Goal: Information Seeking & Learning: Check status

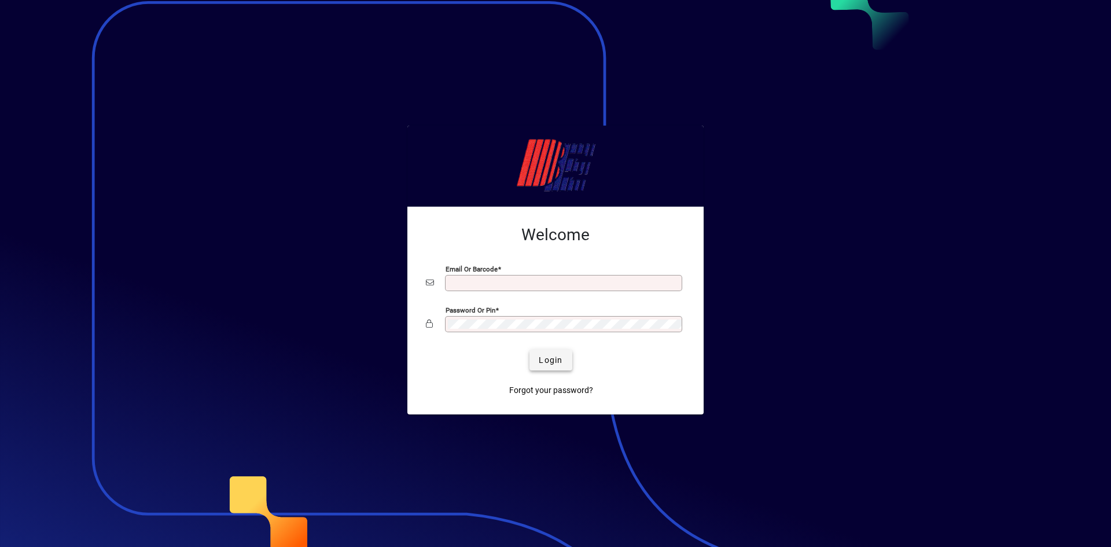
type input "**********"
click at [544, 357] on span "Login" at bounding box center [551, 360] width 24 height 12
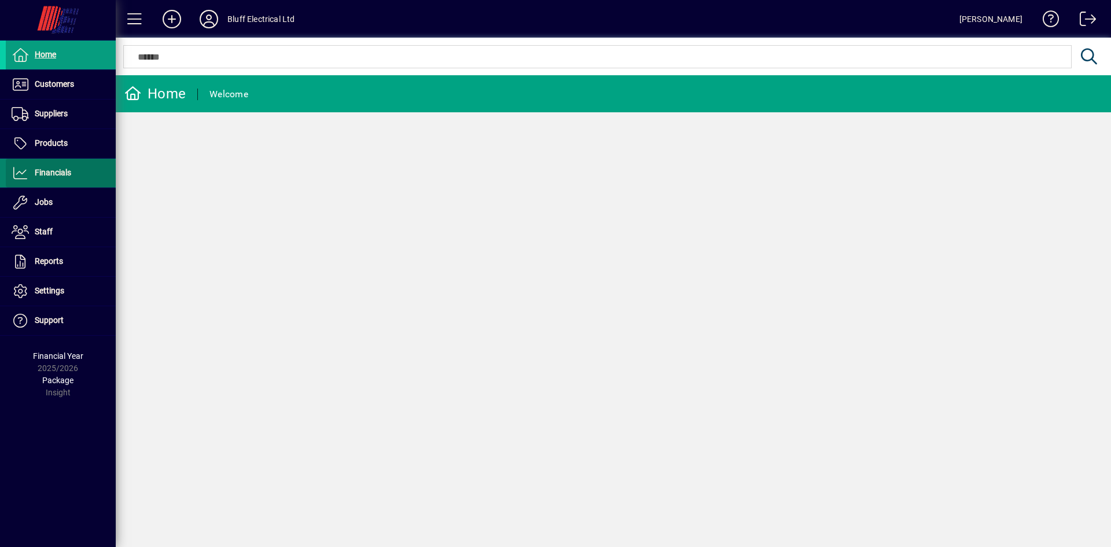
click at [42, 168] on span "Financials" at bounding box center [53, 172] width 36 height 9
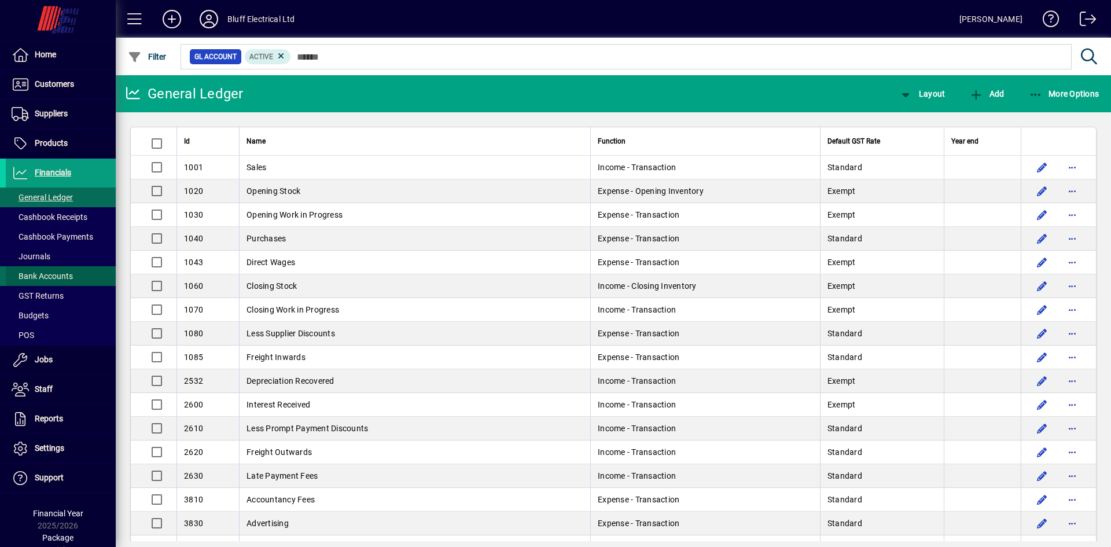
click at [60, 278] on span "Bank Accounts" at bounding box center [42, 275] width 61 height 9
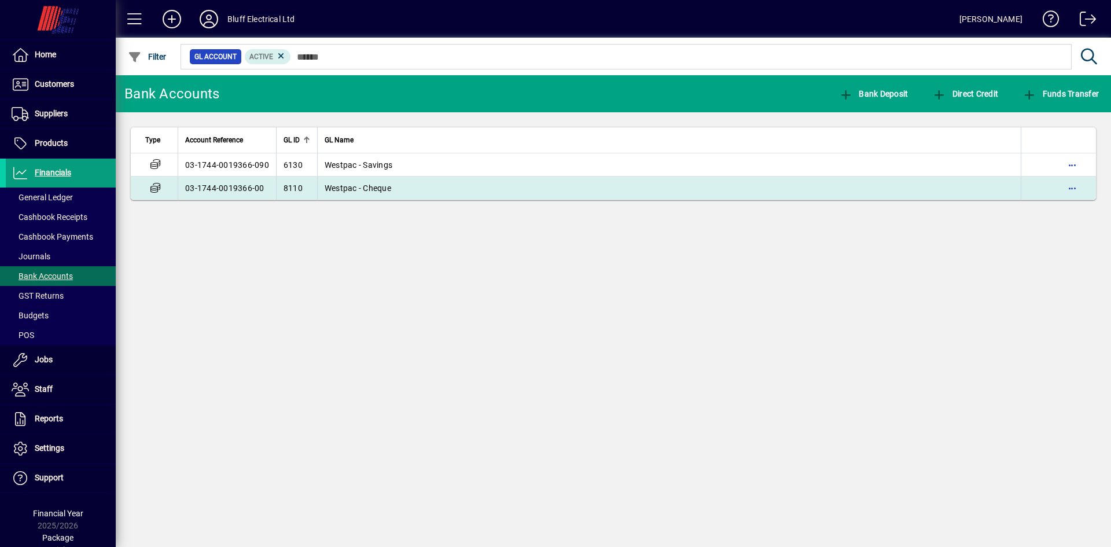
click at [360, 189] on span "Westpac - Cheque" at bounding box center [357, 187] width 67 height 9
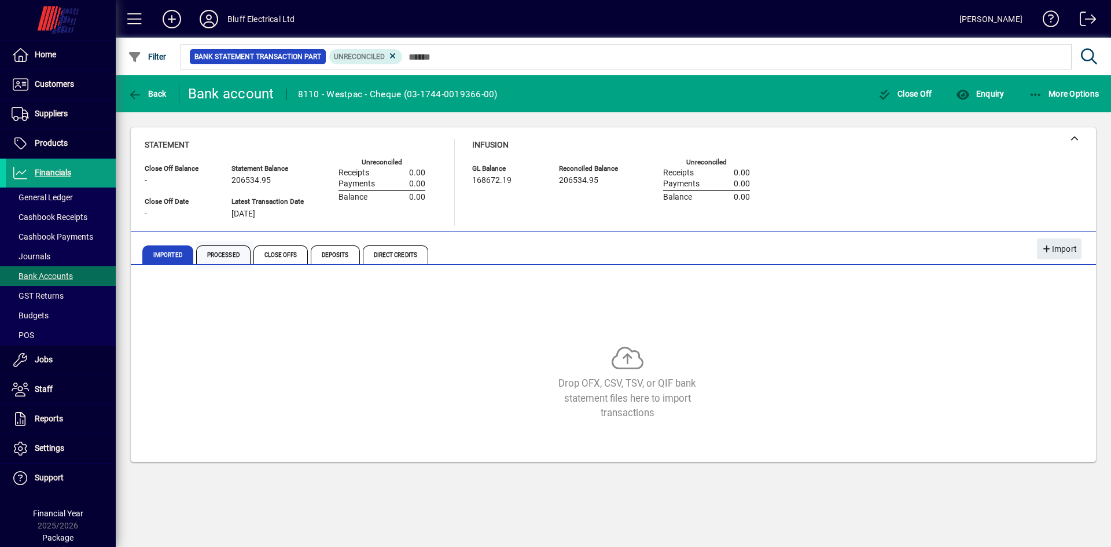
click at [228, 256] on span "Processed" at bounding box center [223, 254] width 54 height 19
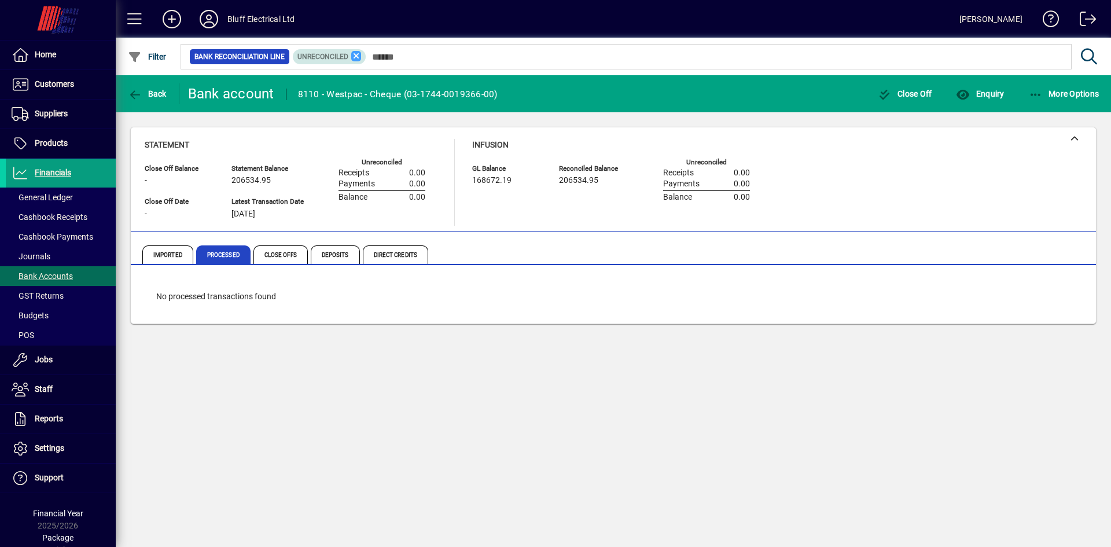
click at [353, 57] on icon at bounding box center [356, 56] width 10 height 10
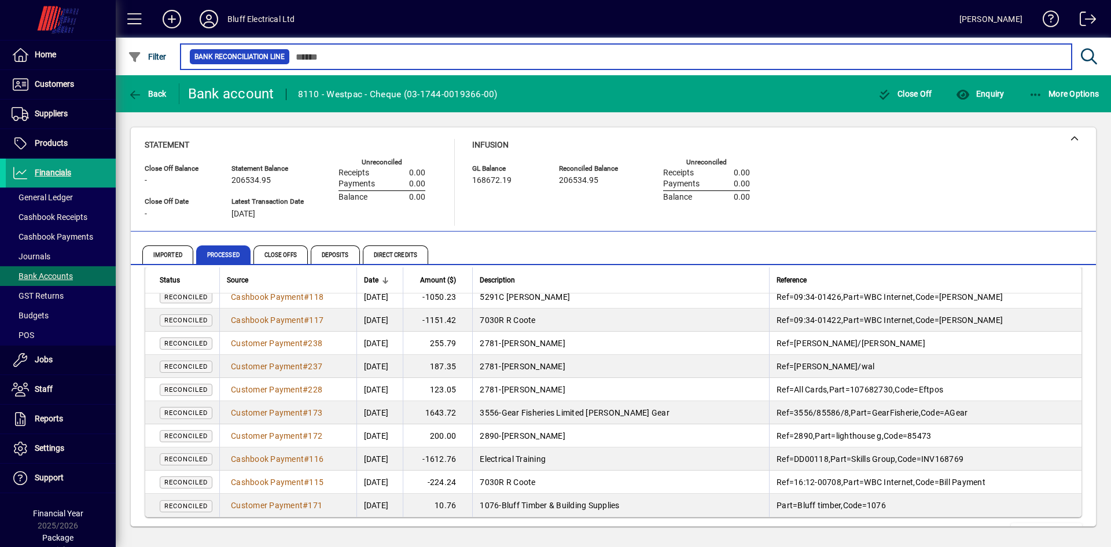
scroll to position [2136, 0]
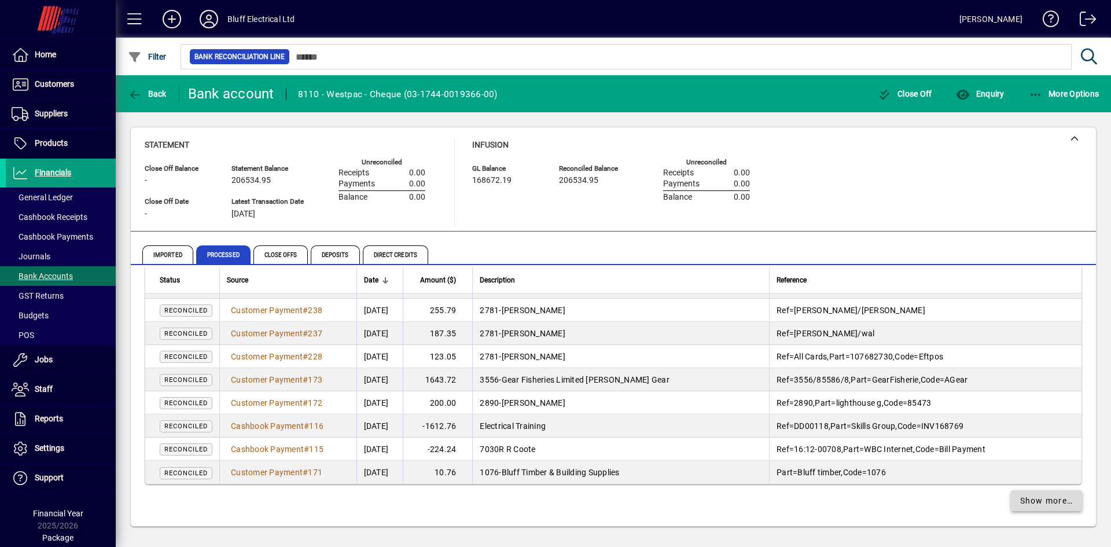
click at [1045, 498] on span "Show more…" at bounding box center [1046, 501] width 53 height 12
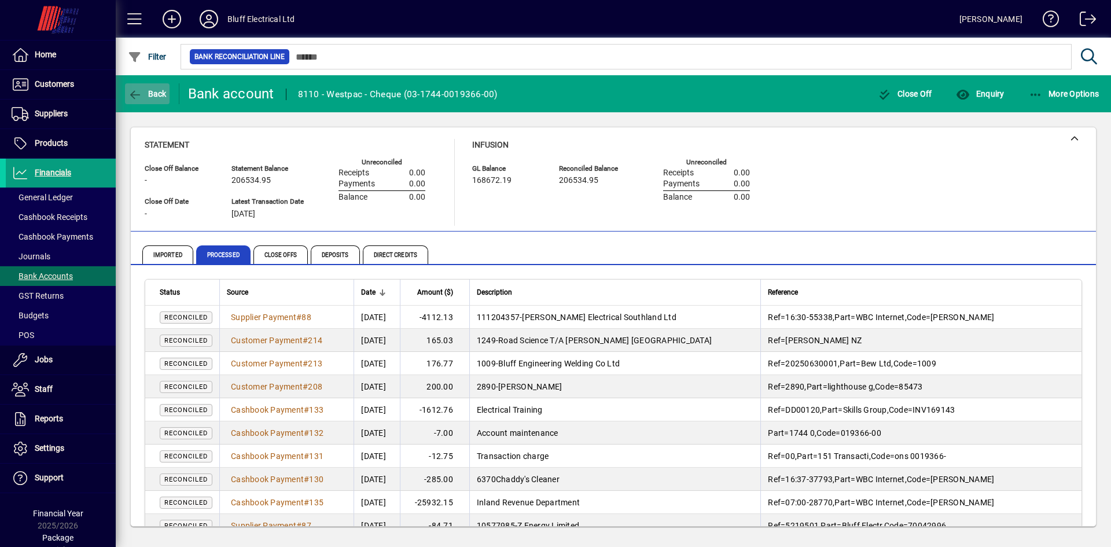
click at [141, 86] on span "button" at bounding box center [147, 94] width 45 height 28
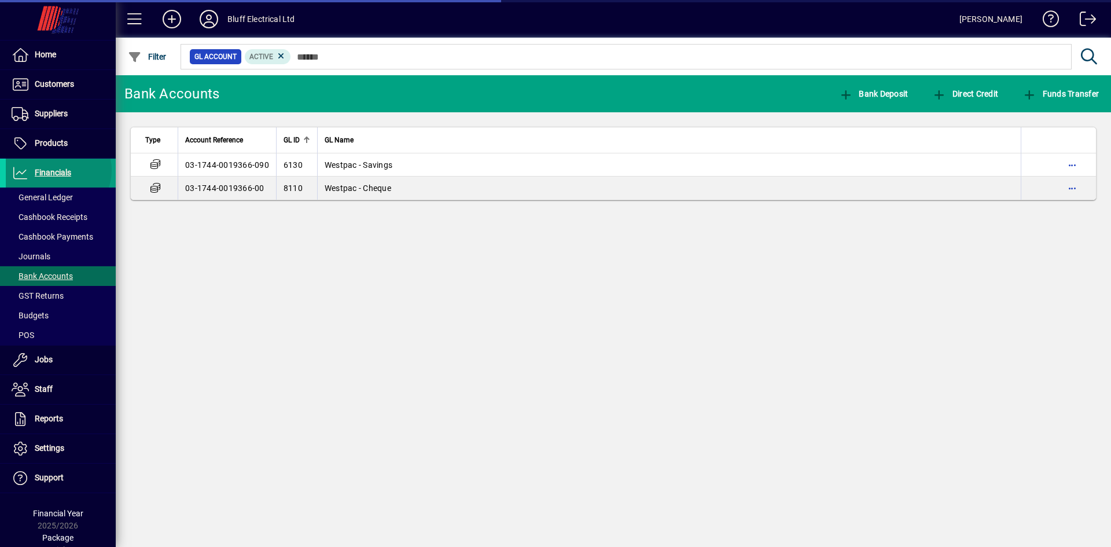
click at [57, 170] on span "Financials" at bounding box center [53, 172] width 36 height 9
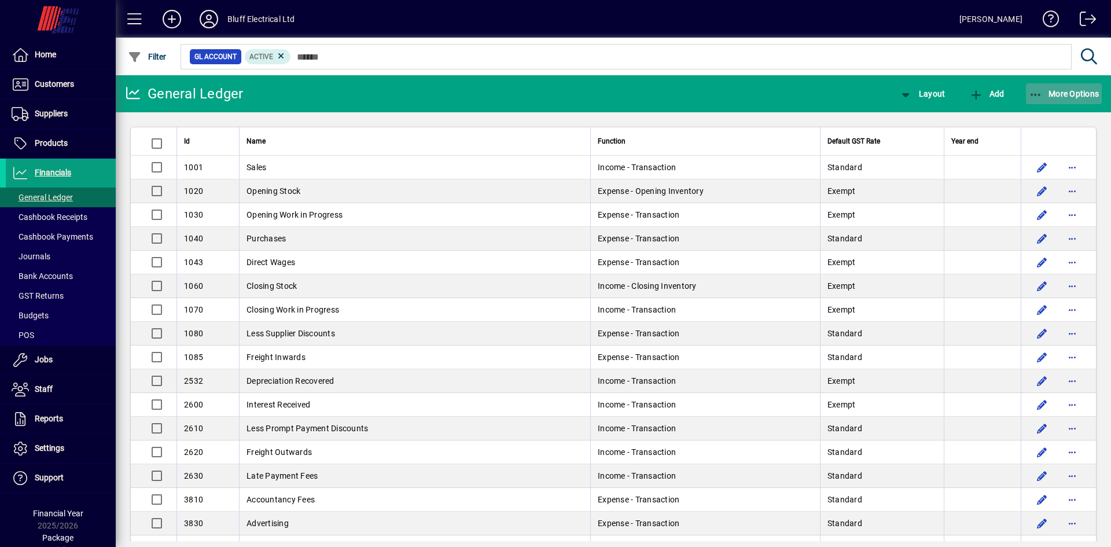
click at [1031, 91] on icon "button" at bounding box center [1035, 95] width 14 height 12
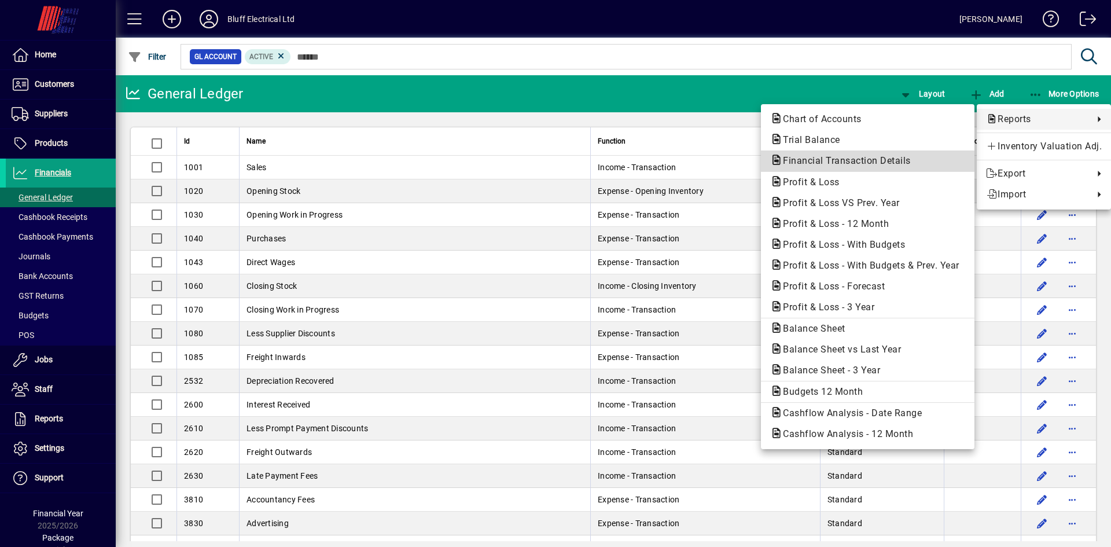
click at [827, 162] on span "Financial Transaction Details" at bounding box center [843, 160] width 146 height 11
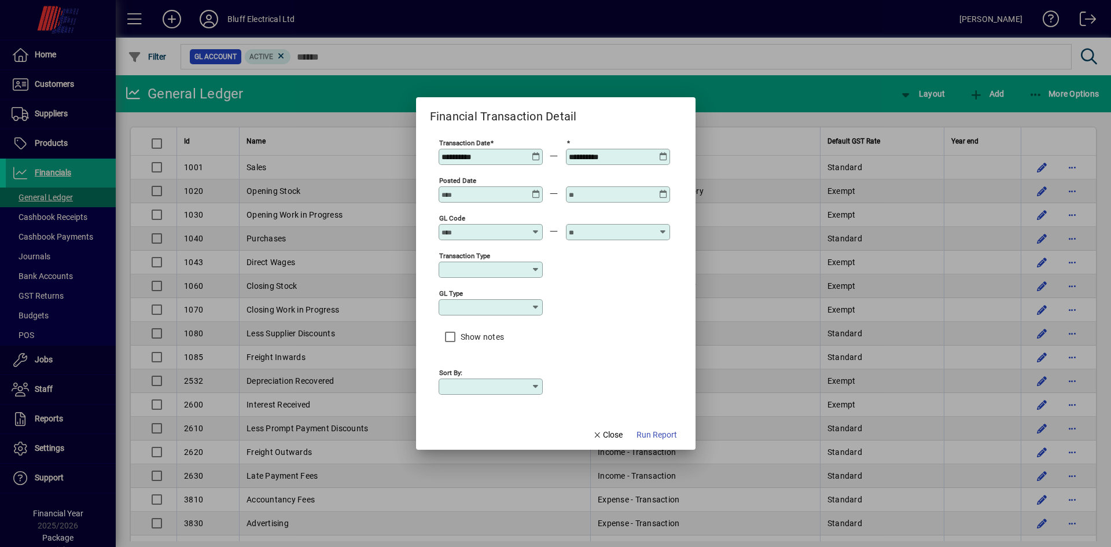
type input "****"
click at [537, 152] on icon at bounding box center [536, 152] width 9 height 0
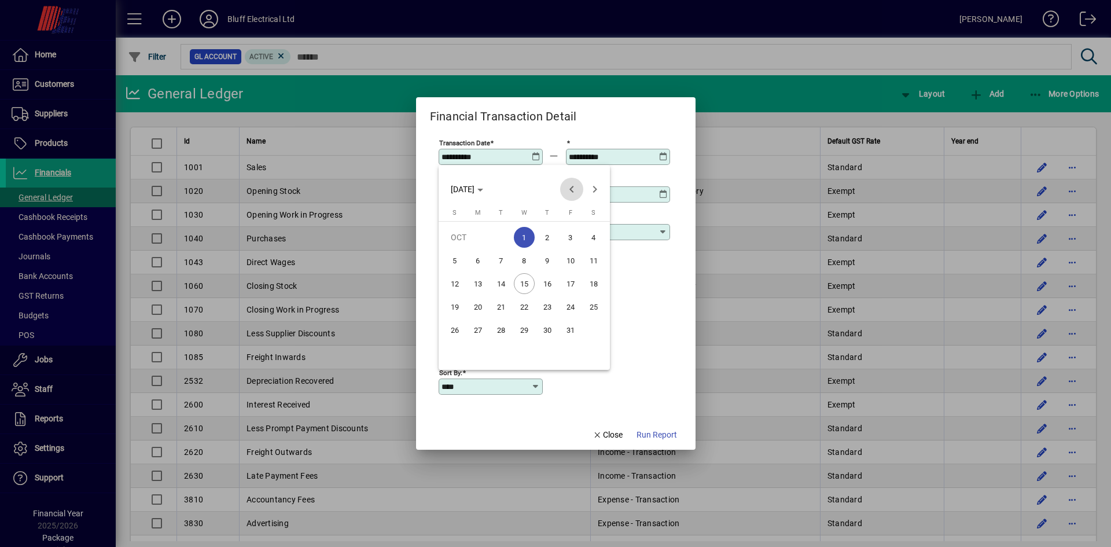
click at [575, 192] on span "Previous month" at bounding box center [571, 189] width 23 height 23
click at [455, 260] on span "1" at bounding box center [454, 260] width 21 height 21
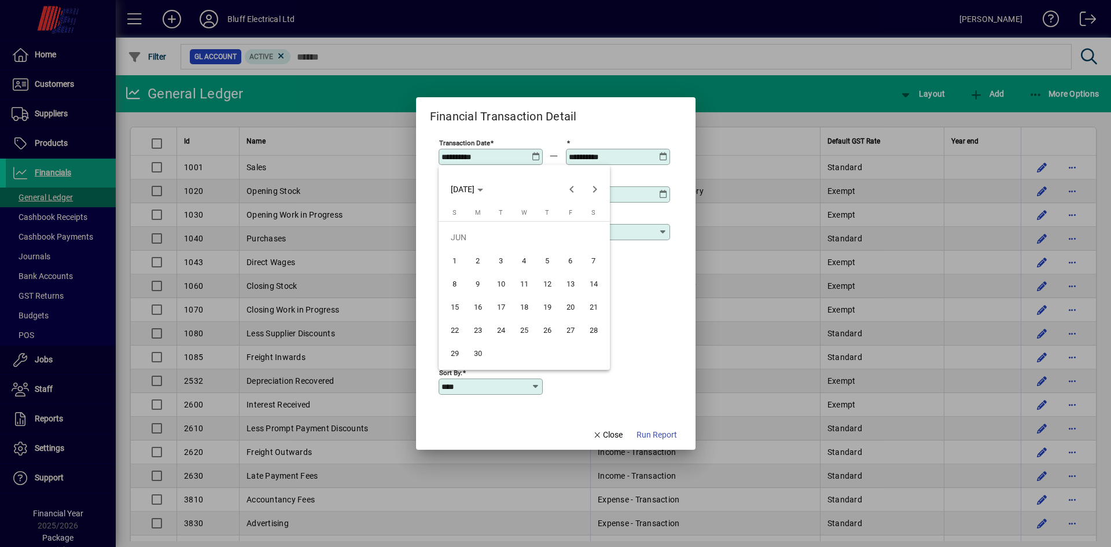
type input "**********"
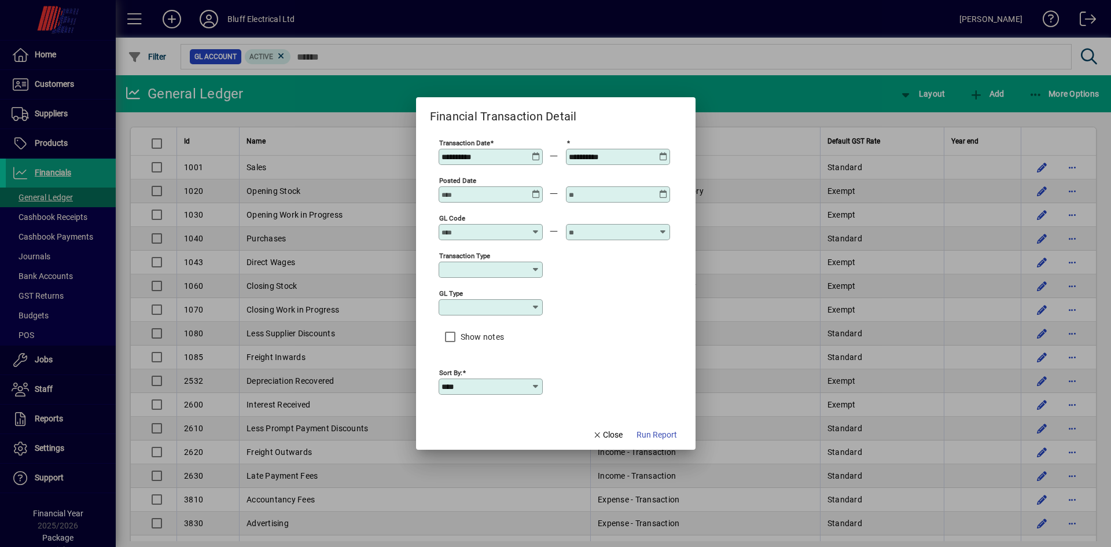
click at [663, 152] on icon at bounding box center [663, 152] width 9 height 0
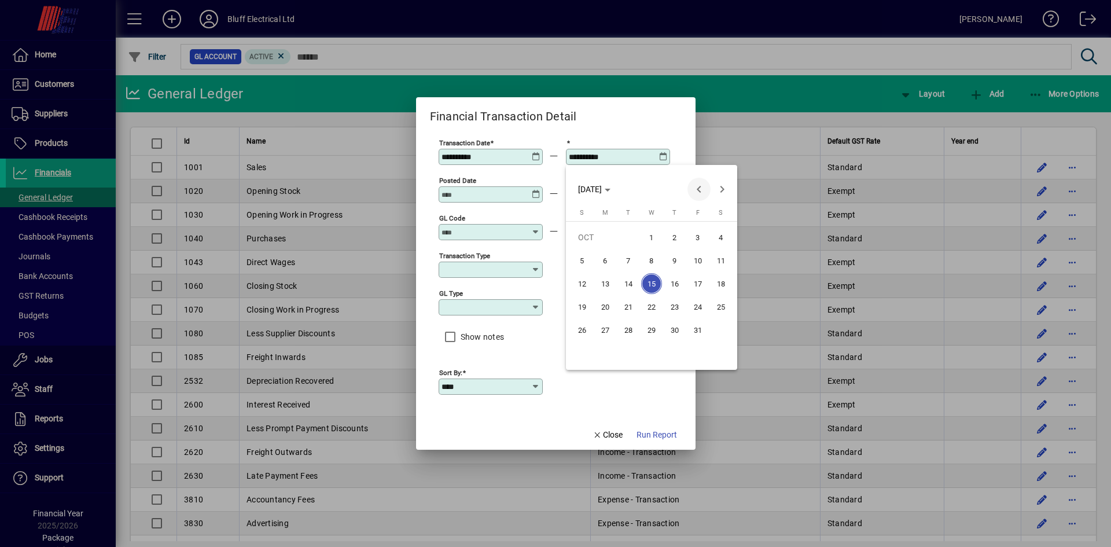
click at [695, 190] on span "Previous month" at bounding box center [698, 189] width 23 height 23
click at [606, 350] on span "30" at bounding box center [605, 352] width 21 height 21
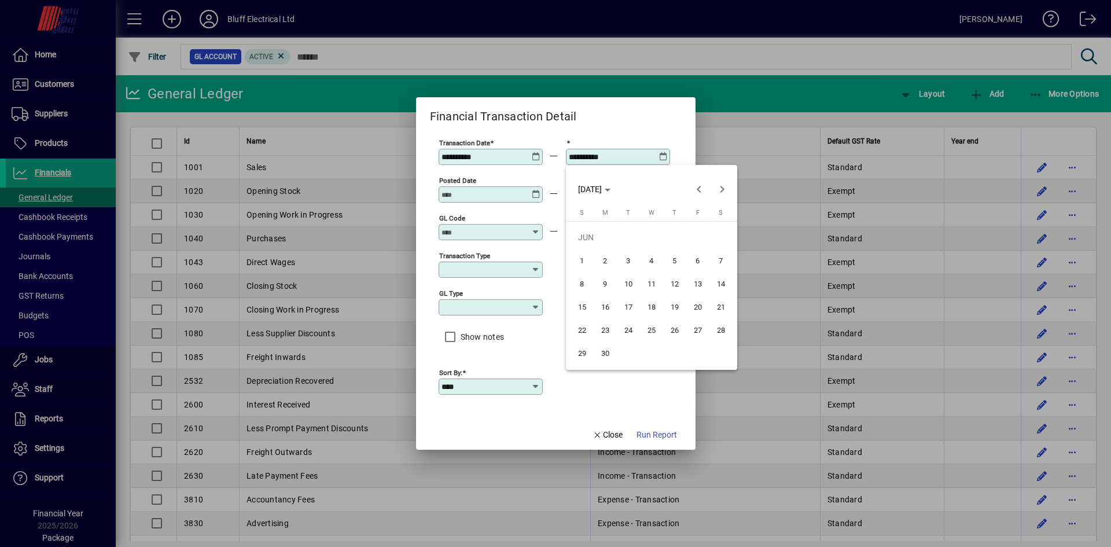
type input "**********"
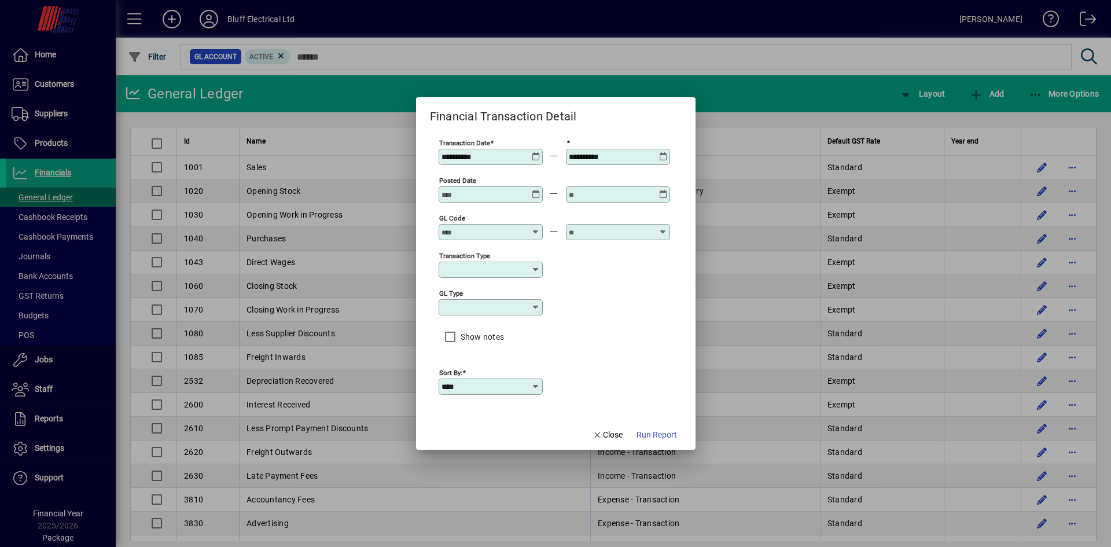
click at [532, 308] on icon at bounding box center [535, 307] width 9 height 9
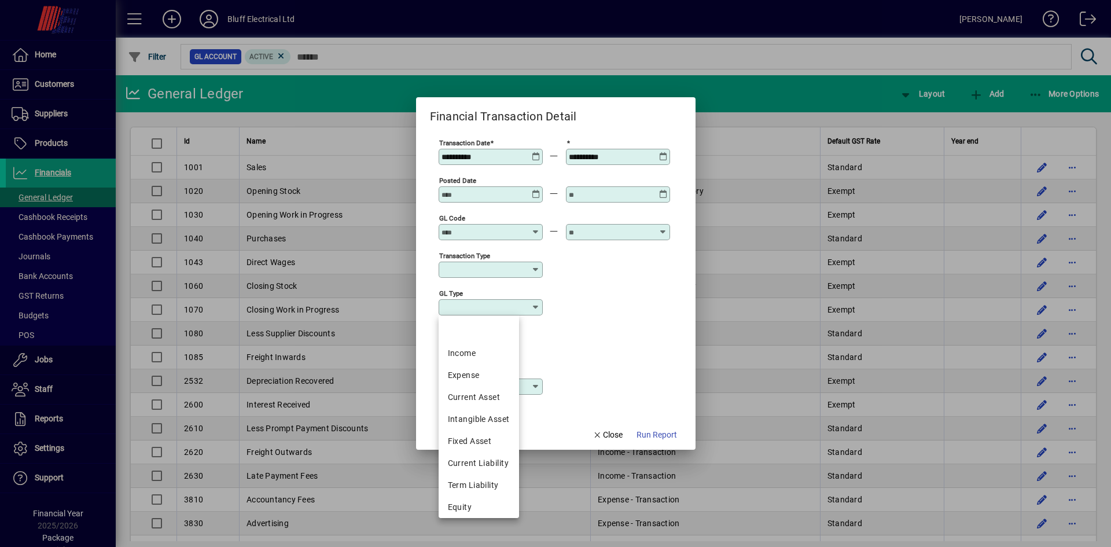
click at [625, 323] on div "GL type" at bounding box center [553, 306] width 231 height 38
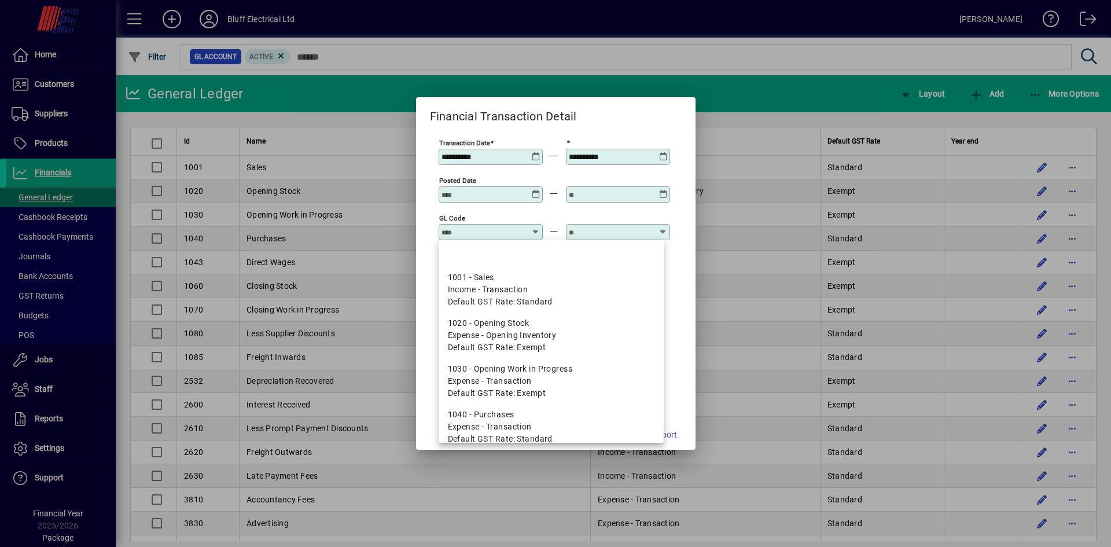
click at [508, 233] on input "GL code" at bounding box center [483, 231] width 84 height 9
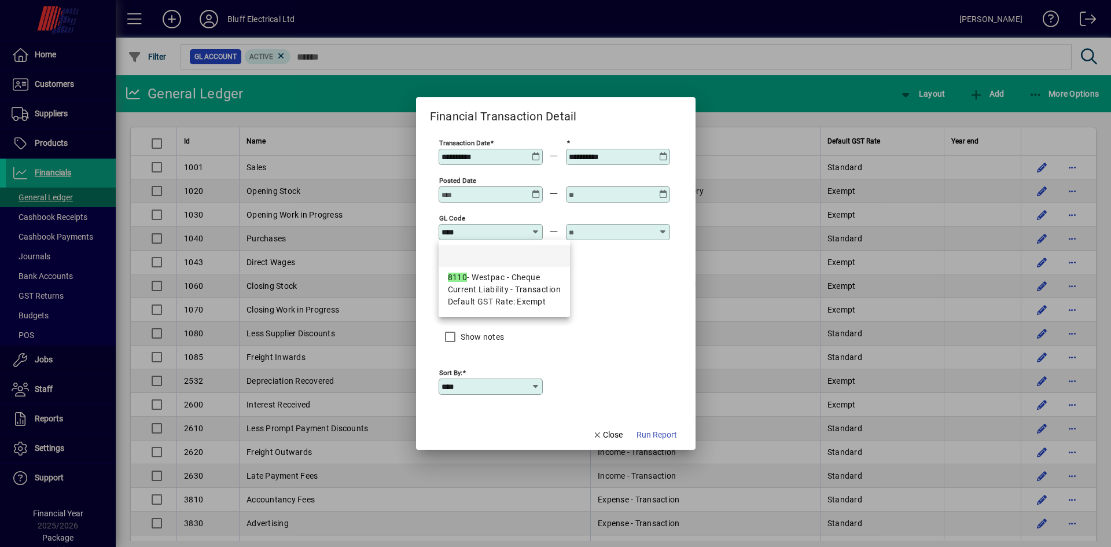
drag, startPoint x: 535, startPoint y: 292, endPoint x: 566, endPoint y: 267, distance: 39.5
click at [535, 292] on span "Current Liability - Transaction" at bounding box center [504, 289] width 113 height 12
type input "**********"
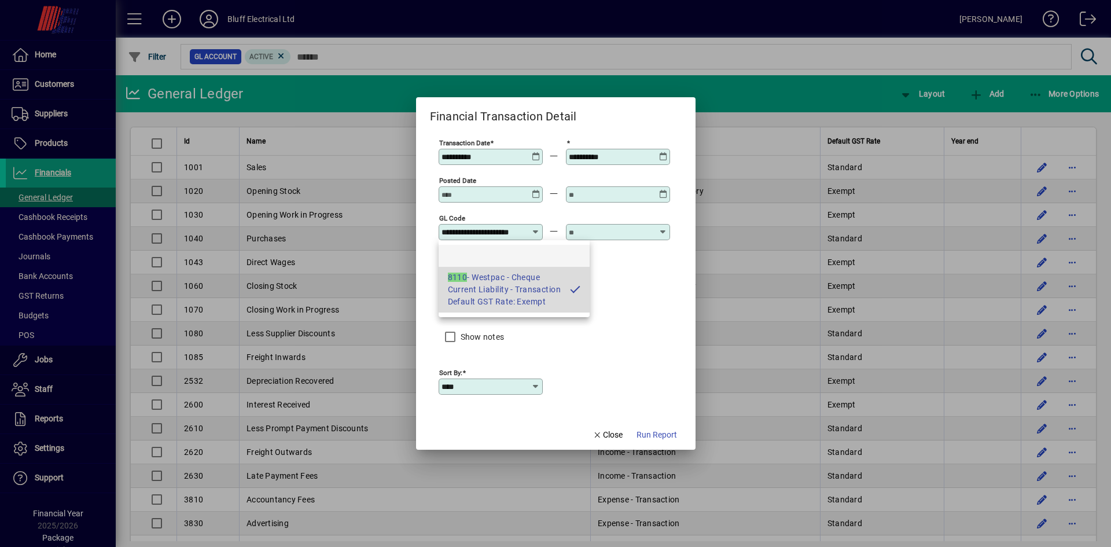
scroll to position [0, 9]
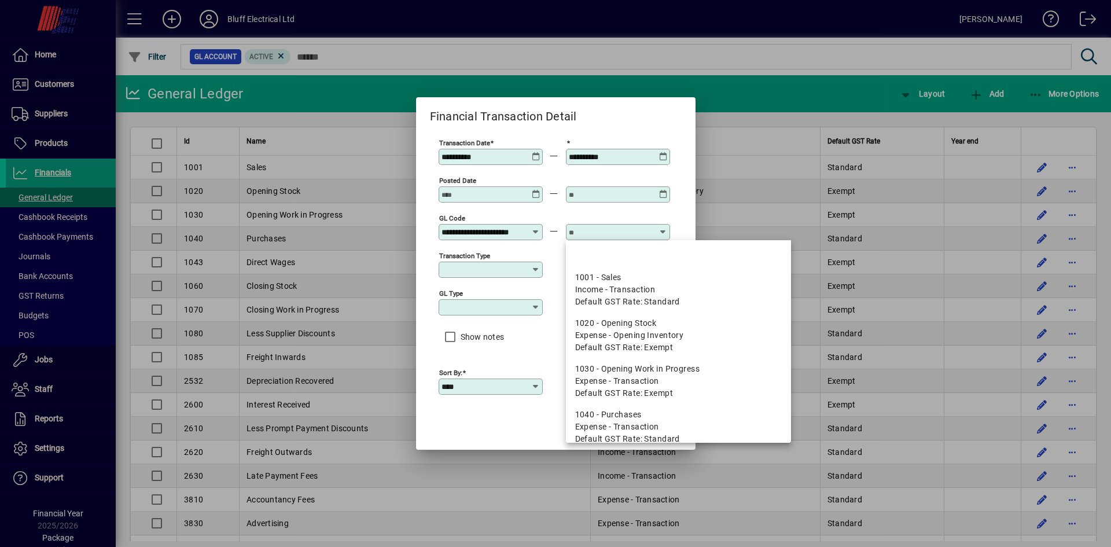
click at [599, 230] on input "text" at bounding box center [611, 231] width 84 height 9
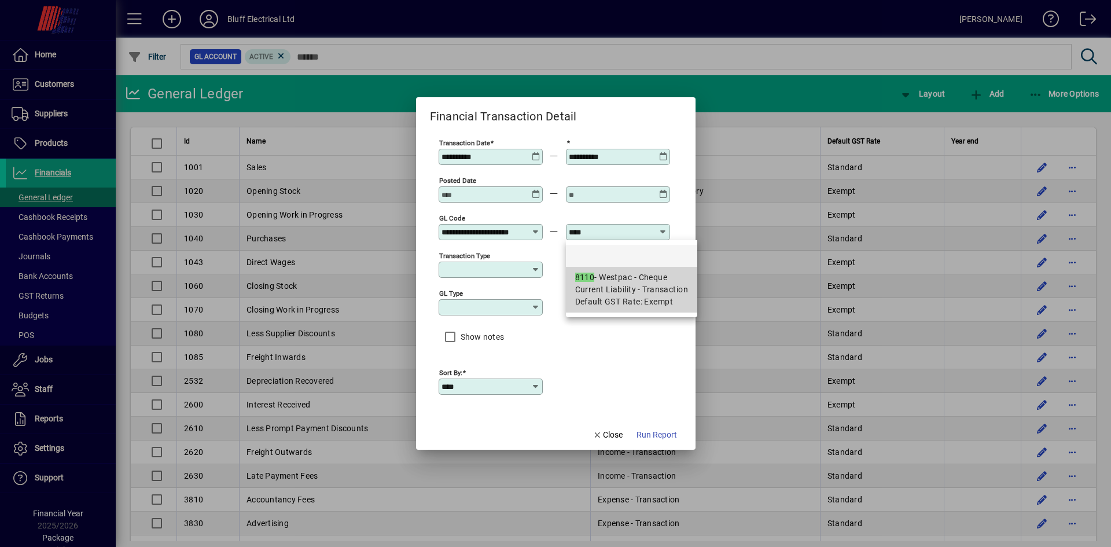
click at [632, 299] on span "Default GST Rate: Exempt" at bounding box center [624, 302] width 98 height 12
type input "**********"
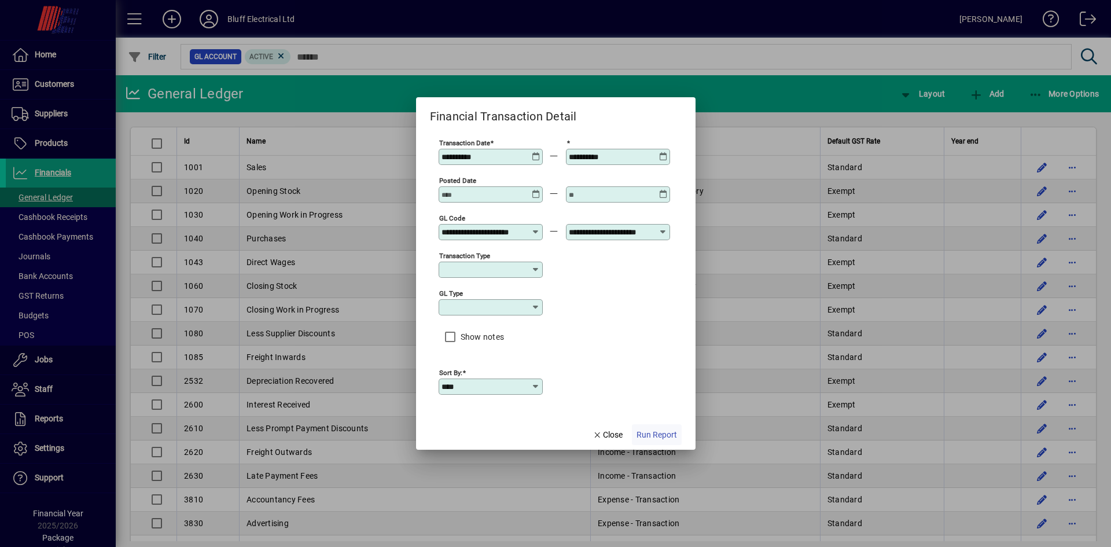
click at [655, 433] on span "Run Report" at bounding box center [656, 435] width 40 height 12
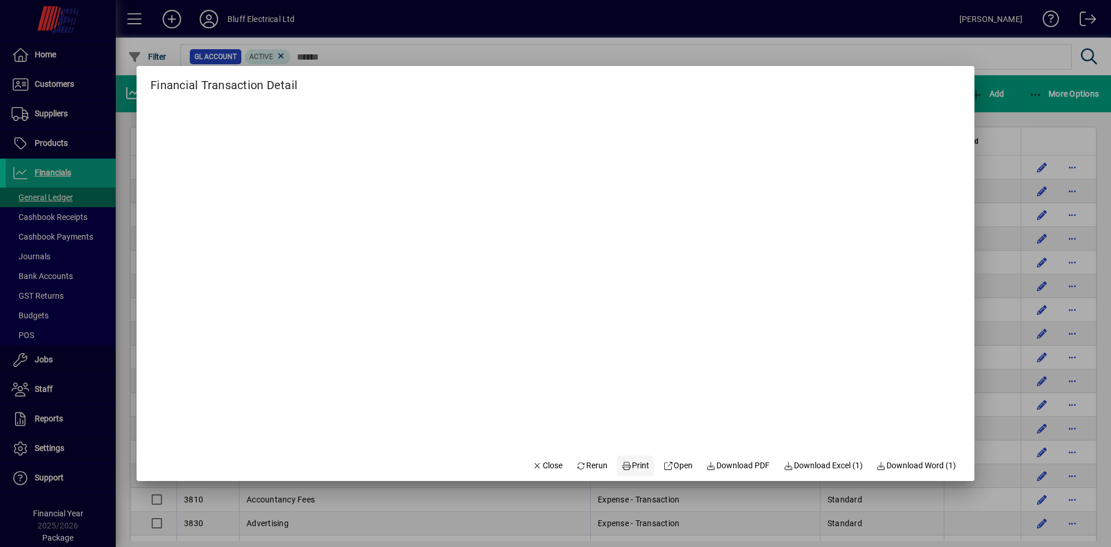
click at [628, 466] on span "Print" at bounding box center [635, 465] width 28 height 12
click at [552, 460] on span "button" at bounding box center [547, 466] width 39 height 28
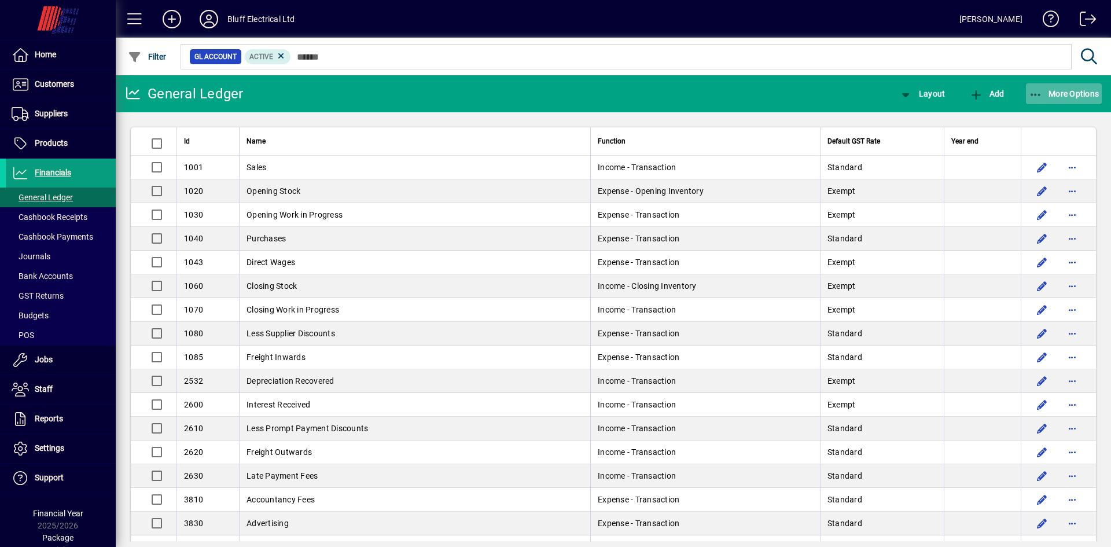
click at [1031, 86] on span "button" at bounding box center [1064, 94] width 76 height 28
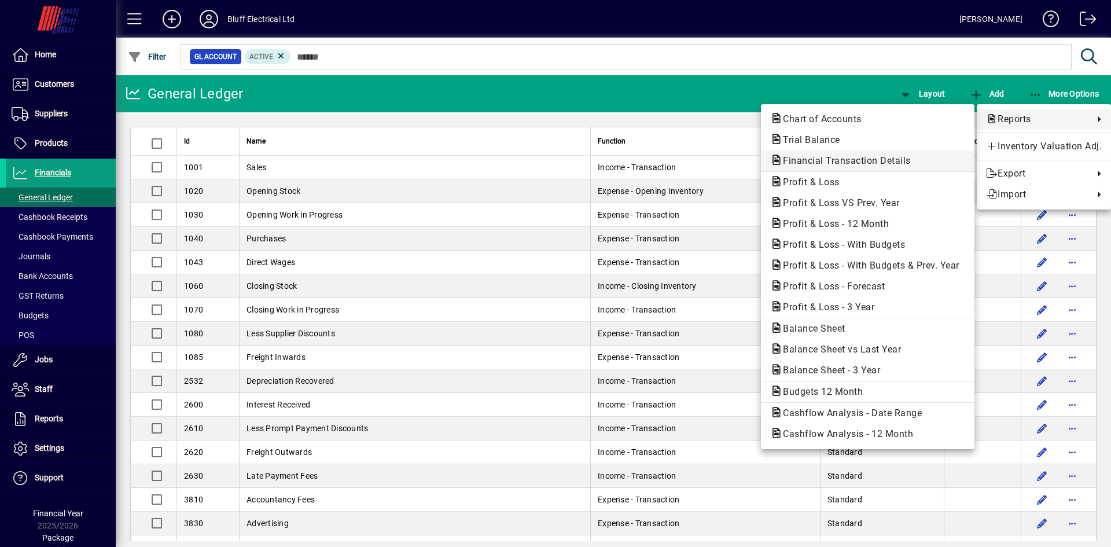
click at [812, 164] on span "Financial Transaction Details" at bounding box center [843, 160] width 146 height 11
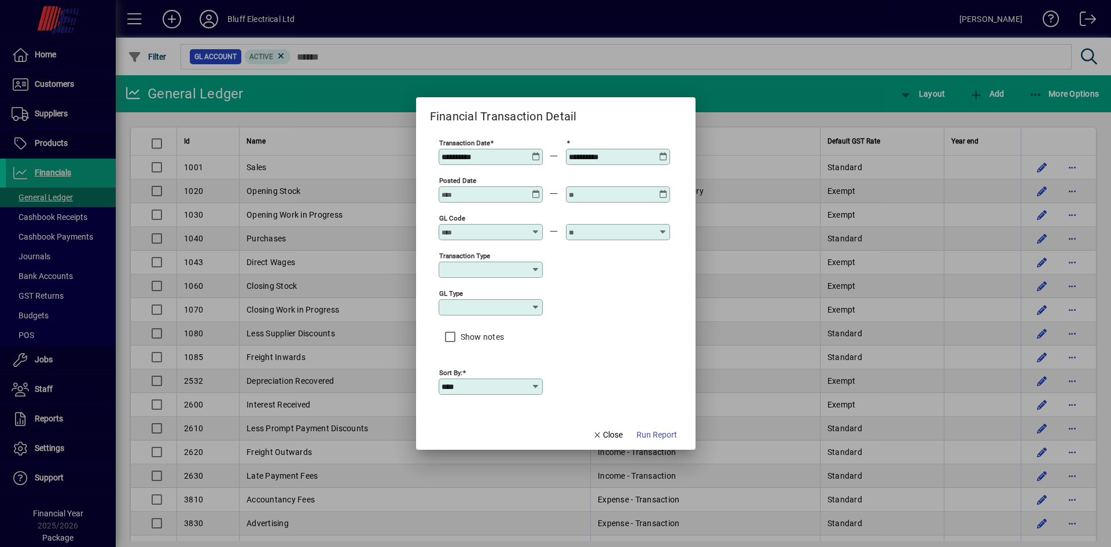
click at [532, 152] on icon at bounding box center [536, 152] width 9 height 0
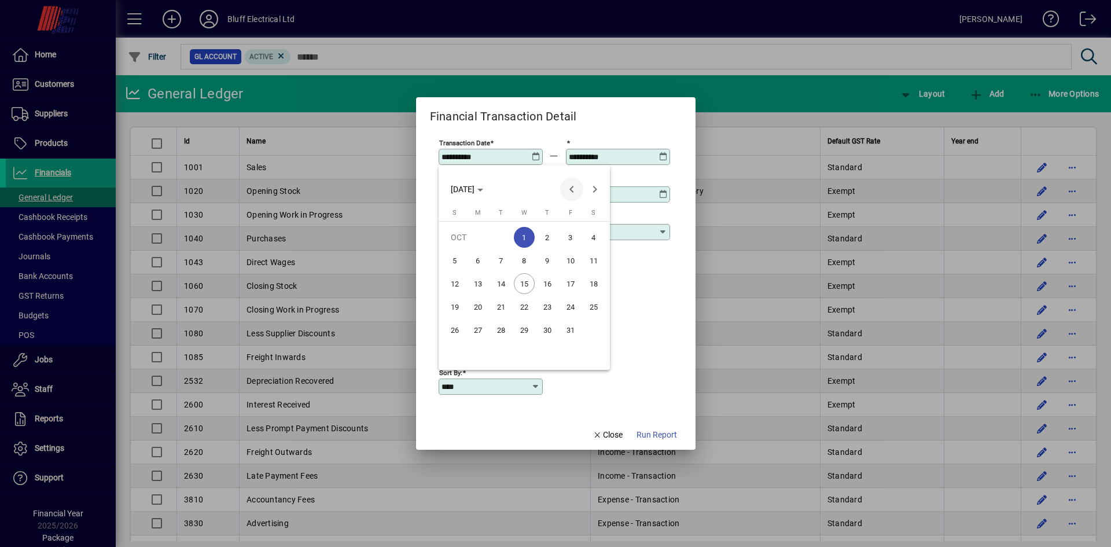
click at [572, 188] on span "Previous month" at bounding box center [571, 189] width 23 height 23
click at [459, 263] on span "1" at bounding box center [454, 260] width 21 height 21
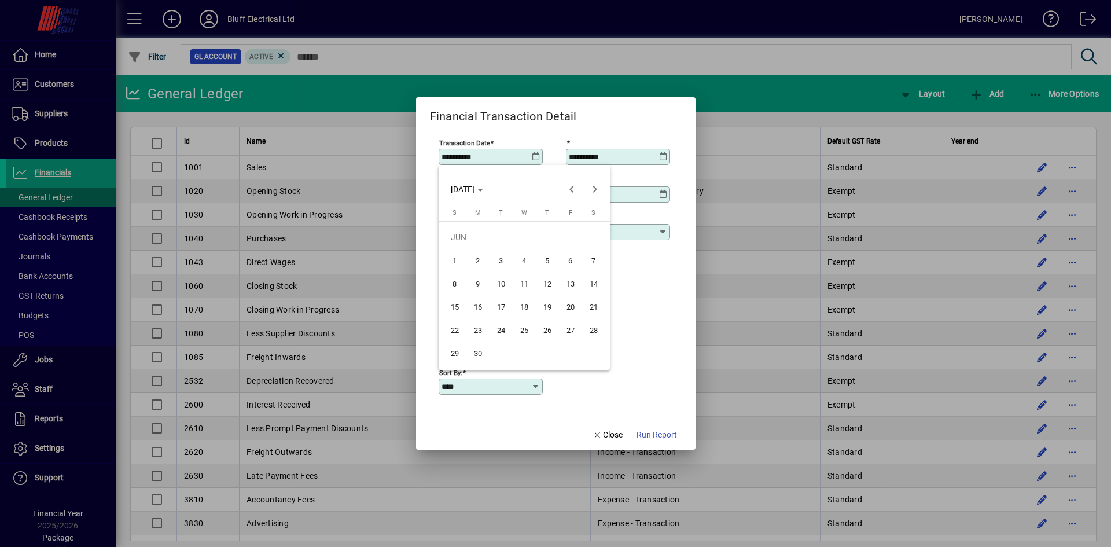
type input "**********"
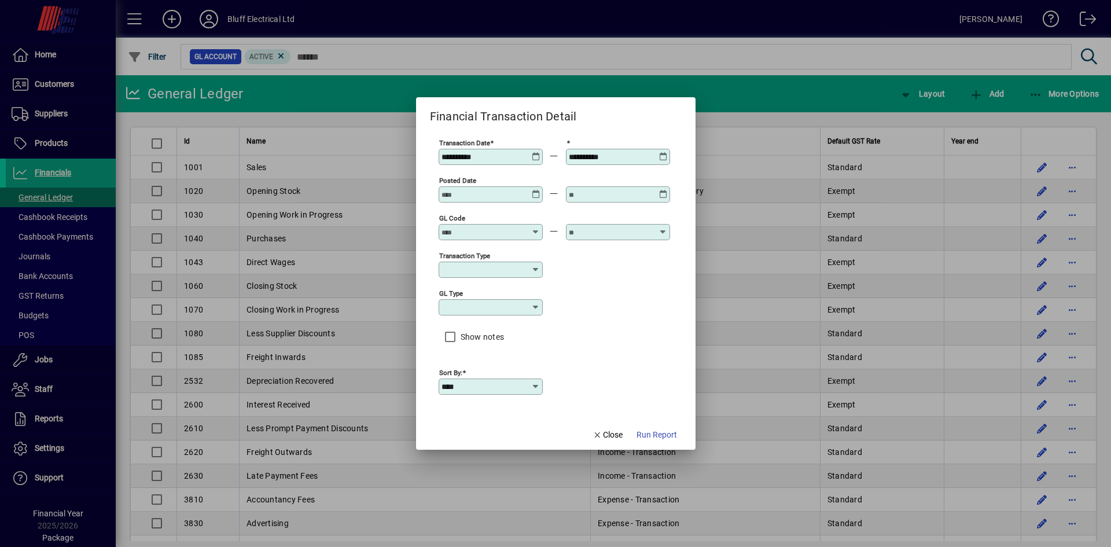
click at [662, 152] on icon at bounding box center [663, 152] width 9 height 0
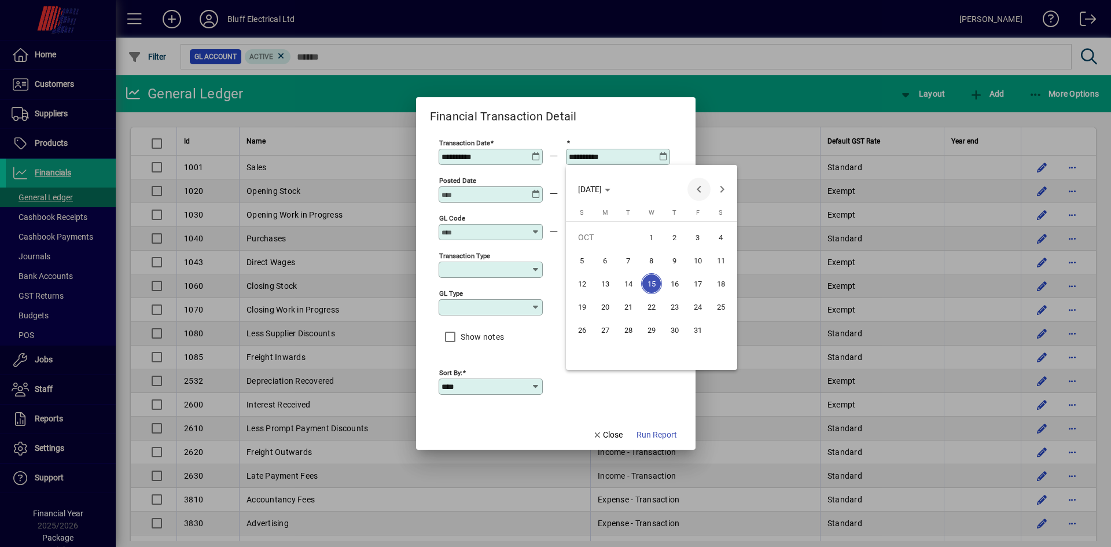
click at [698, 183] on span "Previous month" at bounding box center [698, 189] width 23 height 23
click at [603, 348] on span "30" at bounding box center [605, 352] width 21 height 21
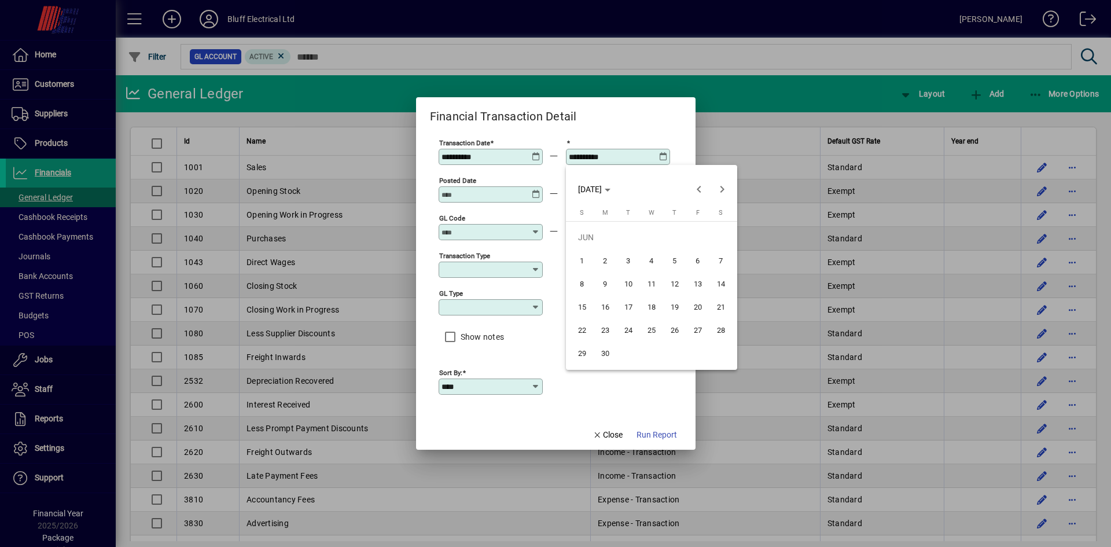
type input "**********"
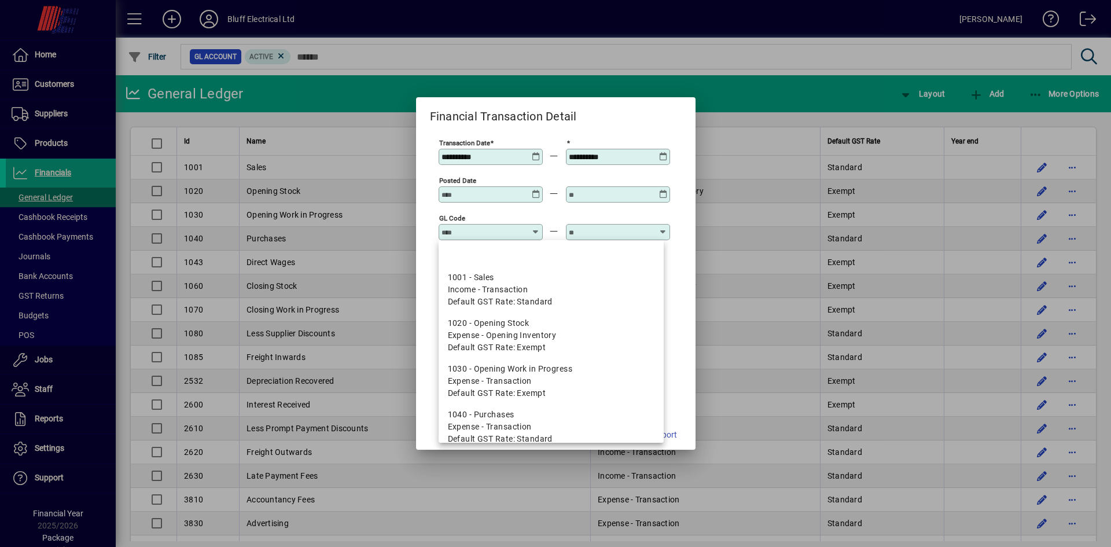
click at [473, 236] on input "GL code" at bounding box center [483, 231] width 84 height 9
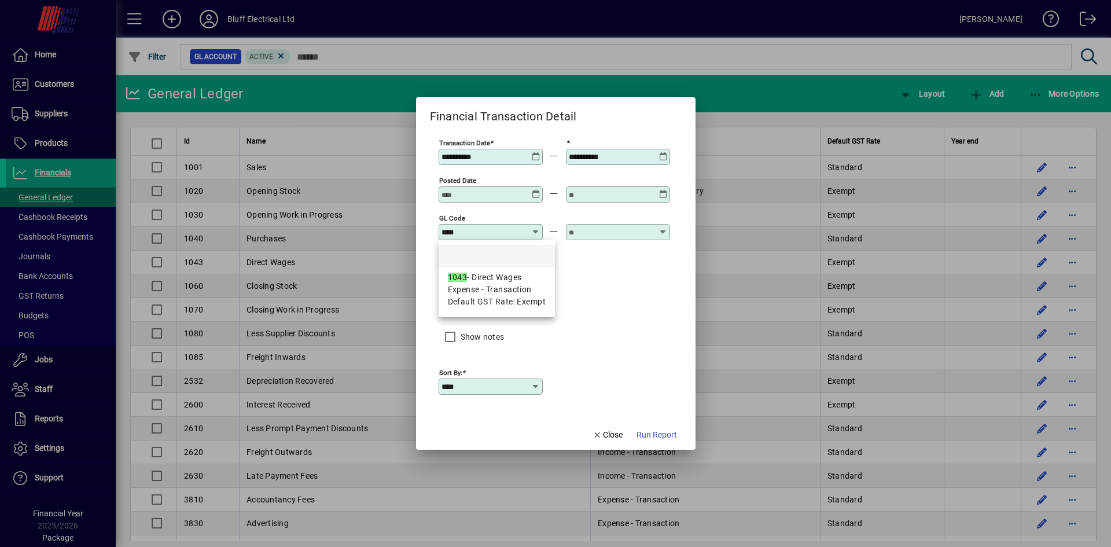
click at [468, 299] on span "Default GST Rate: Exempt" at bounding box center [497, 302] width 98 height 12
type input "**********"
click at [599, 230] on input "text" at bounding box center [611, 231] width 84 height 9
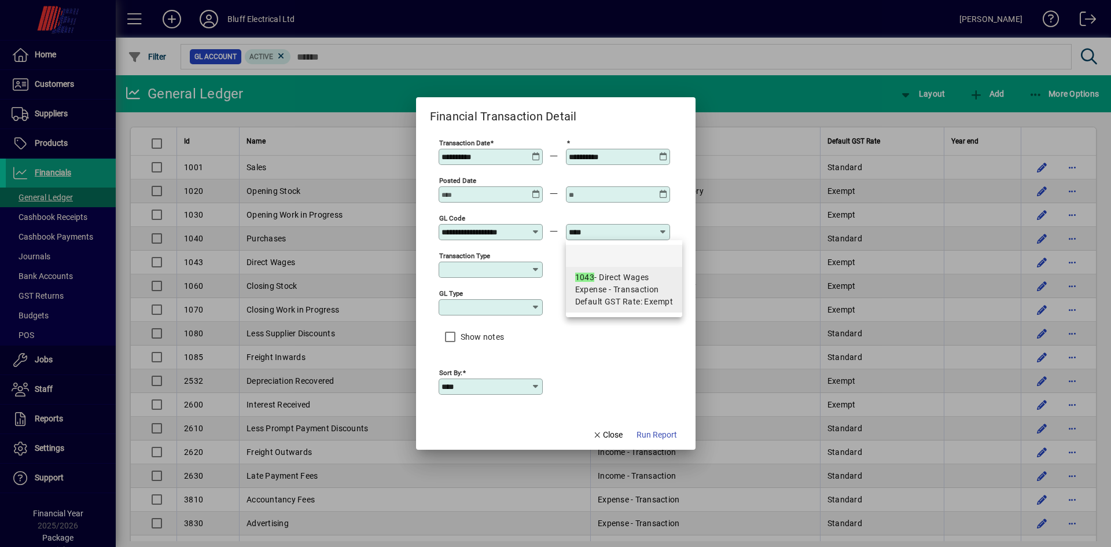
click at [651, 294] on span "Expense - Transaction" at bounding box center [617, 289] width 84 height 12
type input "**********"
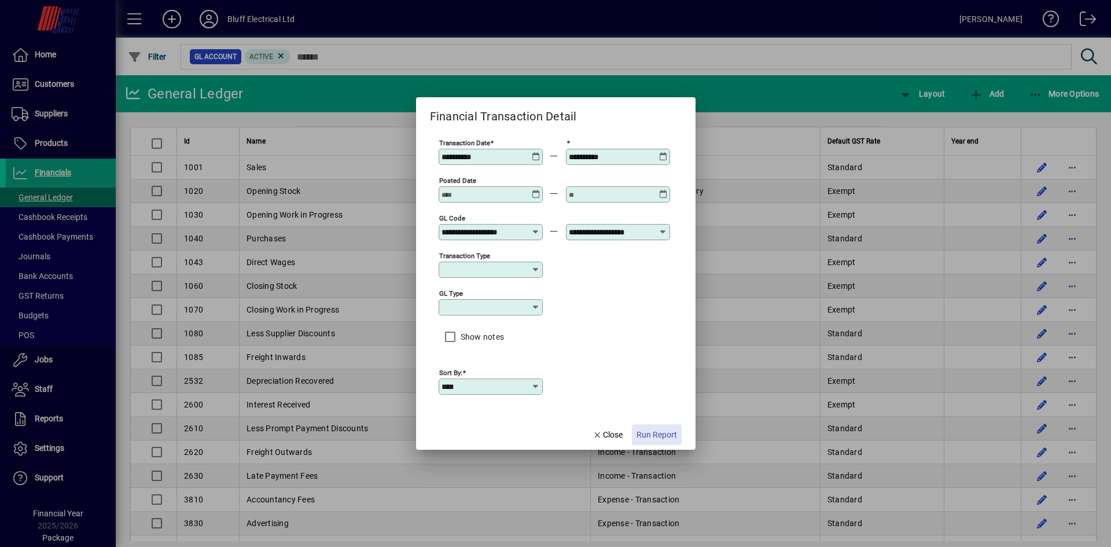
click at [645, 429] on span "Run Report" at bounding box center [656, 435] width 40 height 12
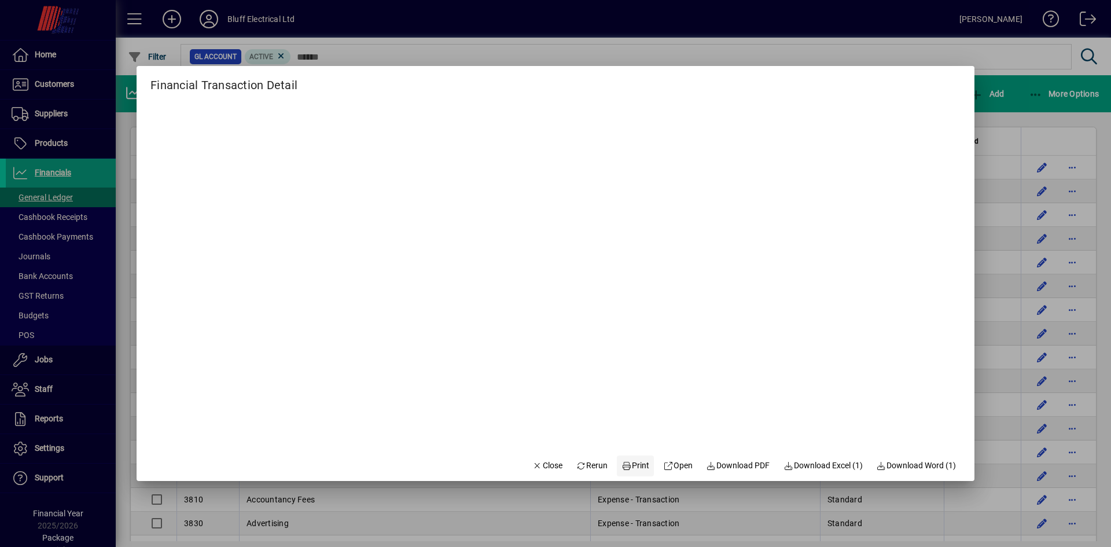
click at [621, 464] on icon at bounding box center [626, 466] width 10 height 8
click at [543, 465] on span "Close" at bounding box center [547, 465] width 30 height 12
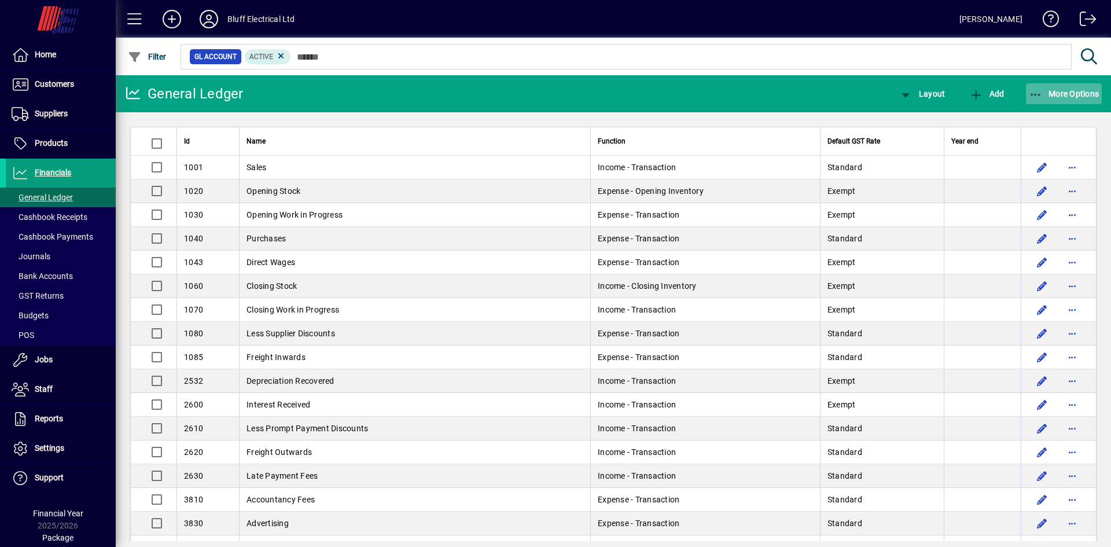
click at [1041, 98] on icon "button" at bounding box center [1035, 95] width 14 height 12
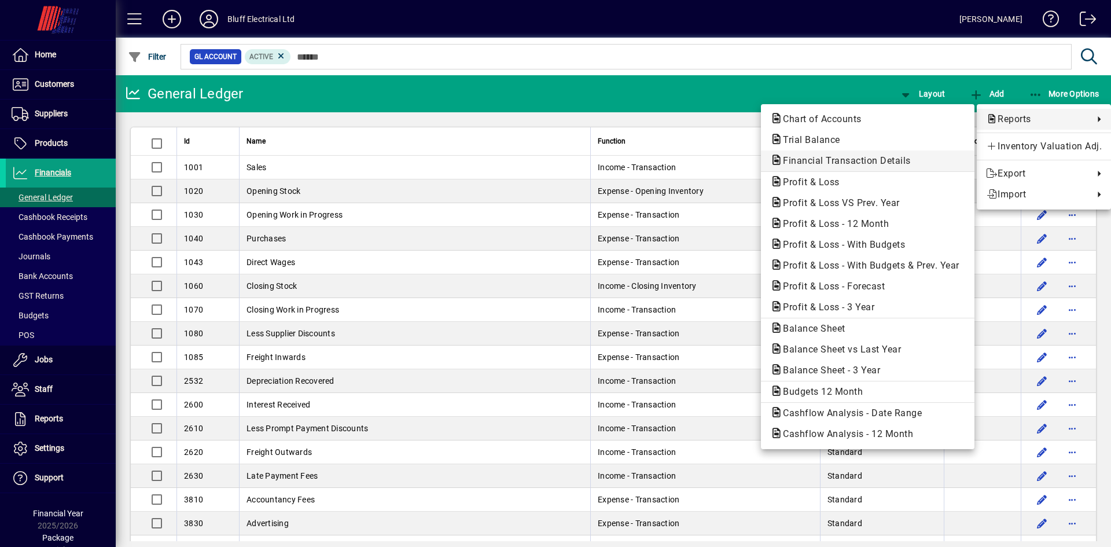
click at [825, 161] on span "Financial Transaction Details" at bounding box center [843, 160] width 146 height 11
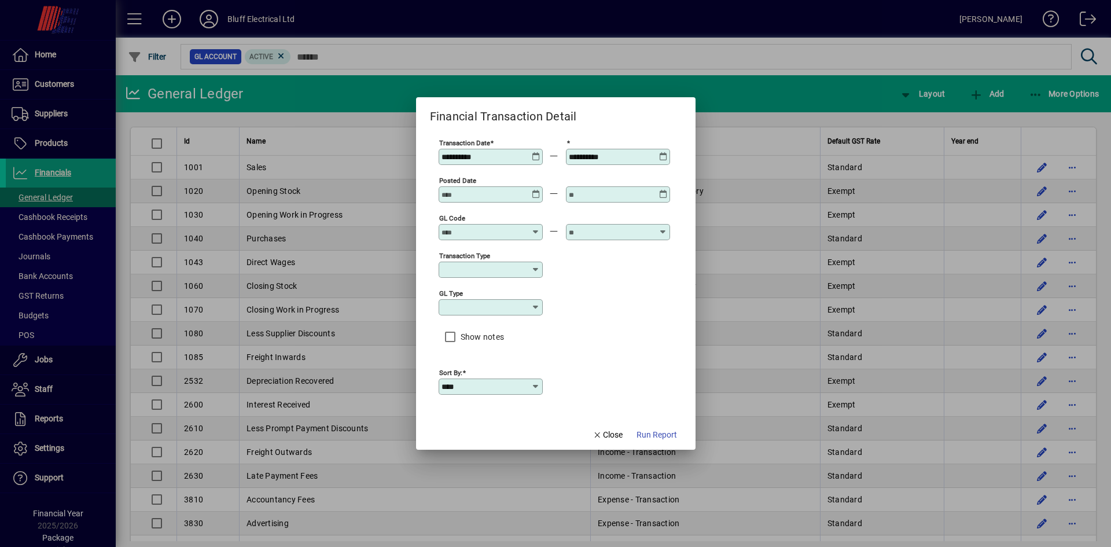
click at [532, 158] on div "**********" at bounding box center [491, 156] width 101 height 9
click at [536, 152] on icon at bounding box center [536, 152] width 9 height 0
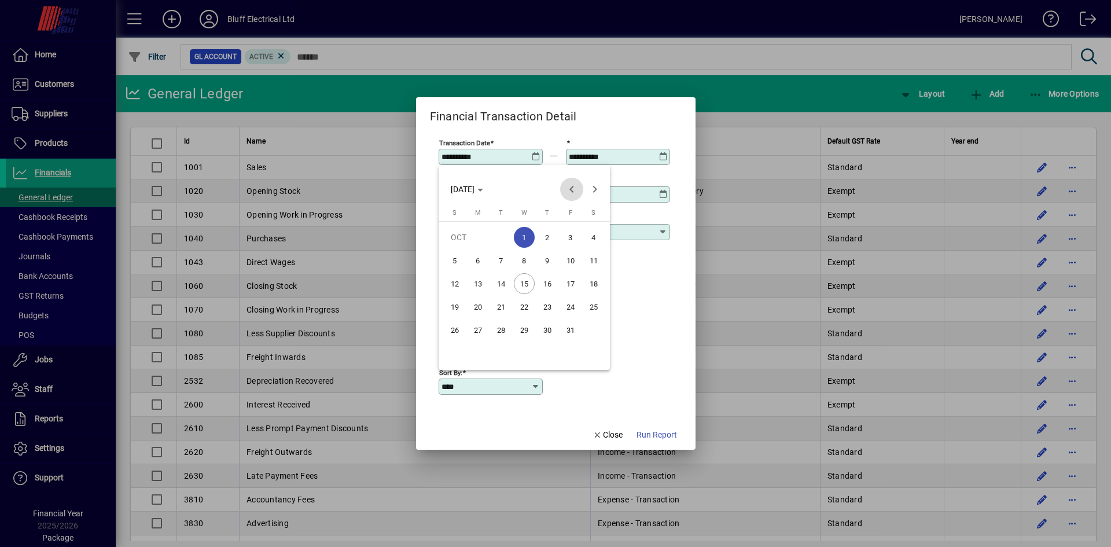
click at [571, 190] on span "Previous month" at bounding box center [571, 189] width 23 height 23
click at [448, 259] on span "1" at bounding box center [454, 260] width 21 height 21
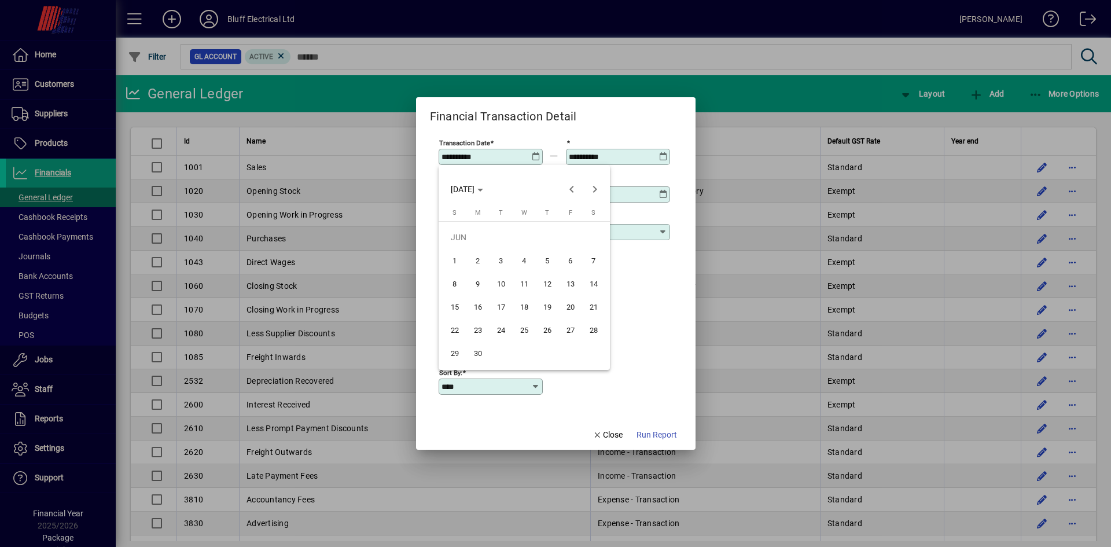
type input "**********"
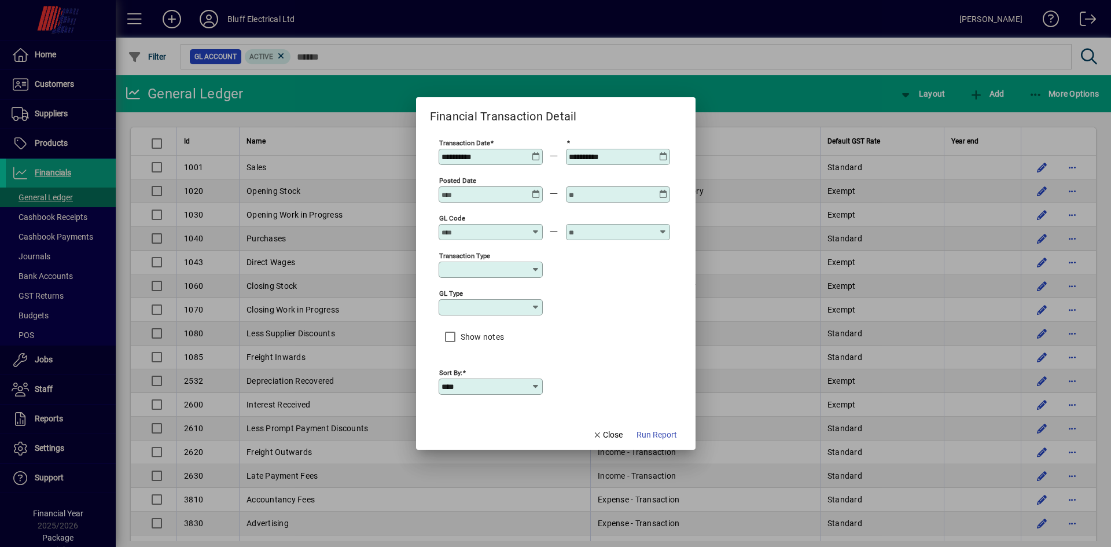
click at [659, 153] on div "**********" at bounding box center [619, 156] width 101 height 9
click at [662, 152] on icon at bounding box center [663, 152] width 9 height 0
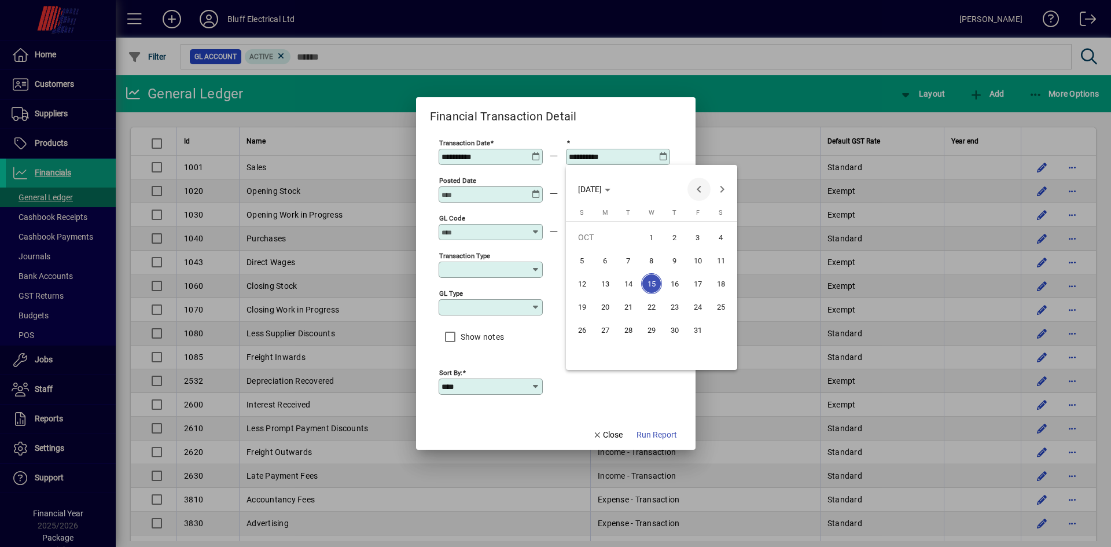
click at [695, 187] on span "Previous month" at bounding box center [698, 189] width 23 height 23
click at [602, 350] on span "30" at bounding box center [605, 352] width 21 height 21
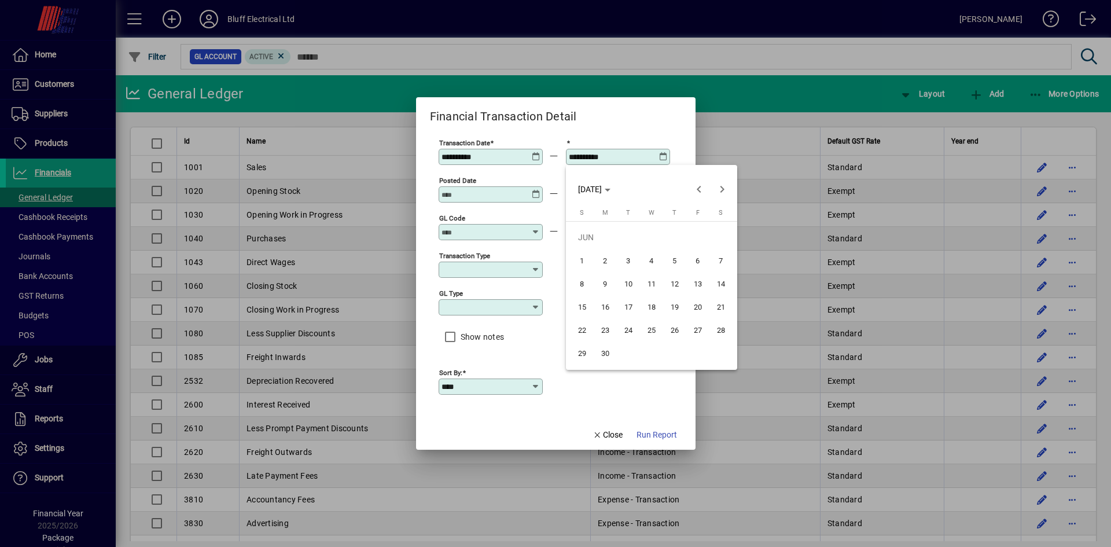
type input "**********"
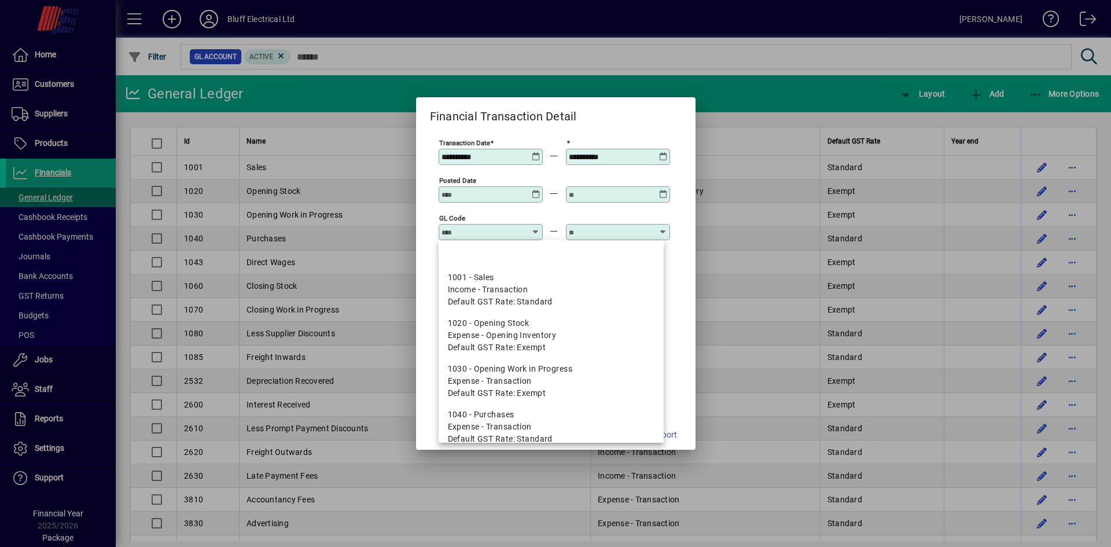
click at [497, 233] on input "GL code" at bounding box center [483, 231] width 84 height 9
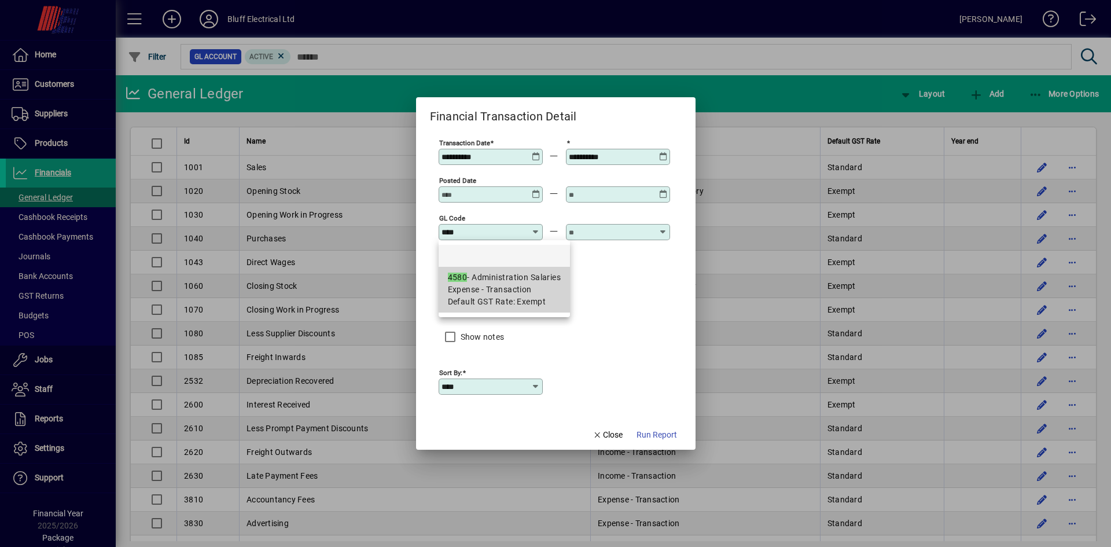
click at [478, 290] on span "Expense - Transaction" at bounding box center [490, 289] width 84 height 12
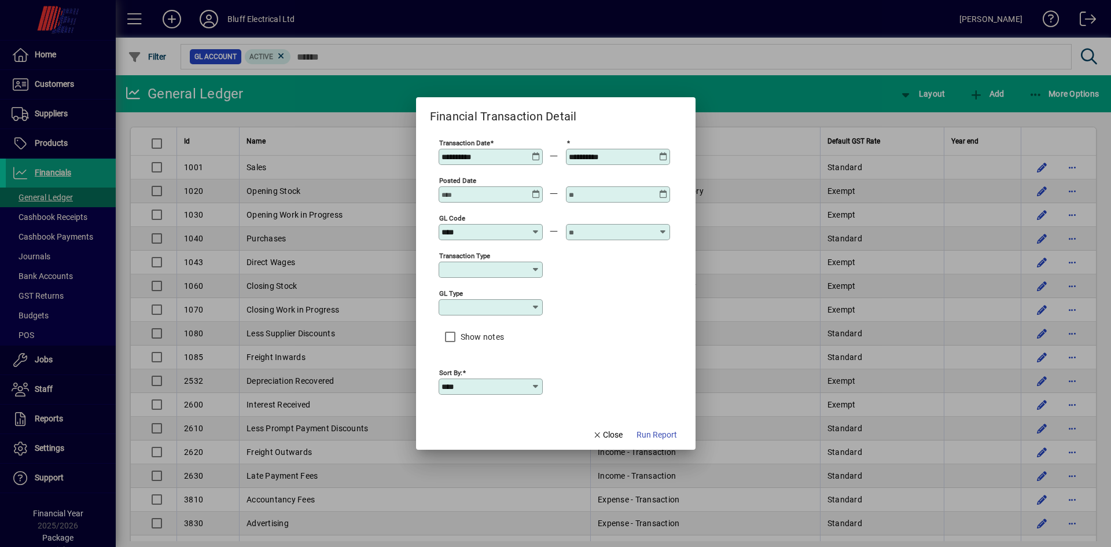
type input "**********"
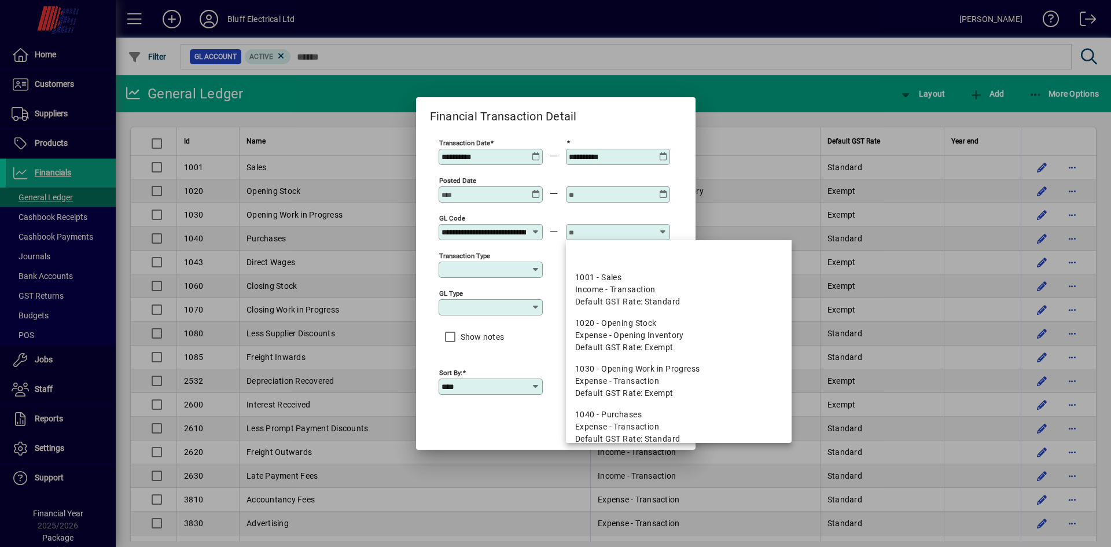
click at [578, 235] on input "text" at bounding box center [611, 231] width 84 height 9
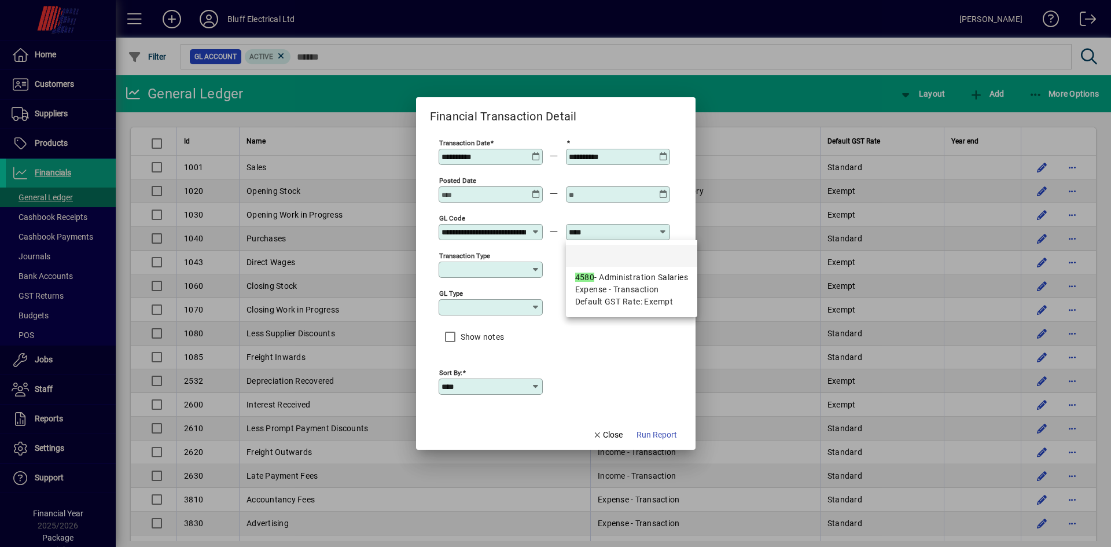
click at [606, 294] on span "Expense - Transaction" at bounding box center [617, 289] width 84 height 12
type input "**********"
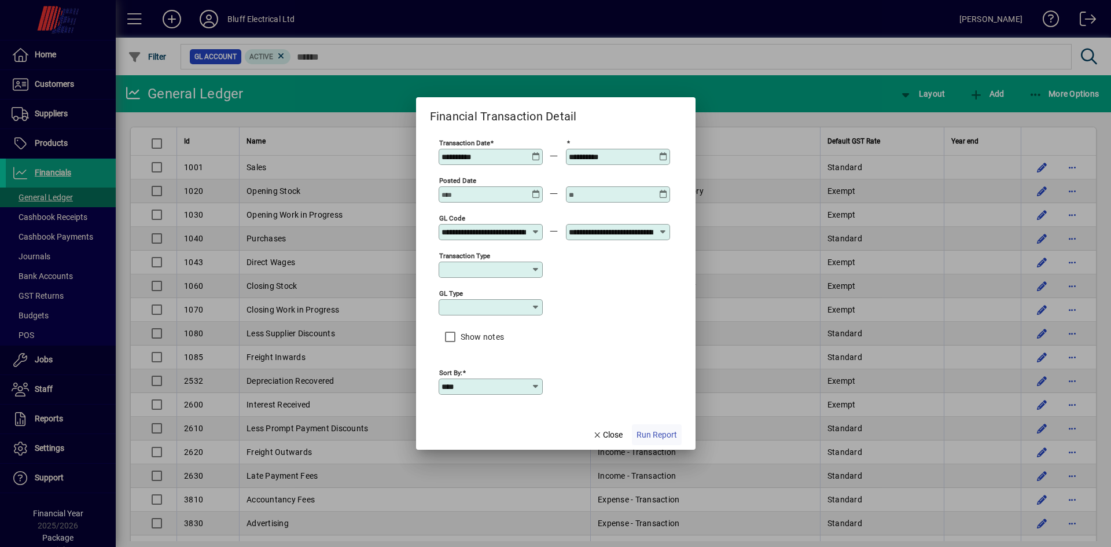
click at [667, 431] on span "Run Report" at bounding box center [656, 435] width 40 height 12
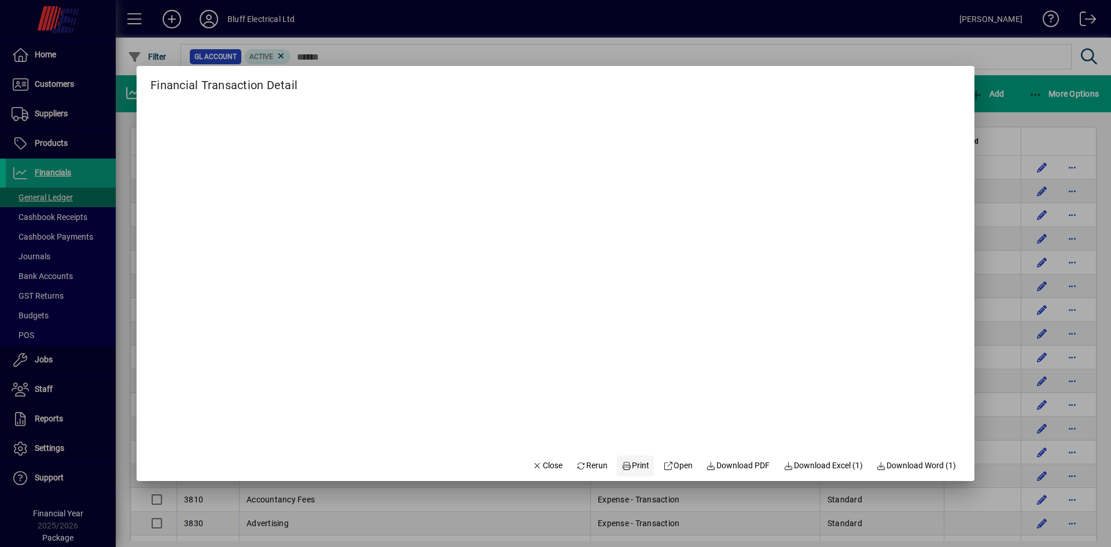
click at [631, 467] on span "Print" at bounding box center [635, 465] width 28 height 12
click at [544, 466] on span "Close" at bounding box center [547, 465] width 30 height 12
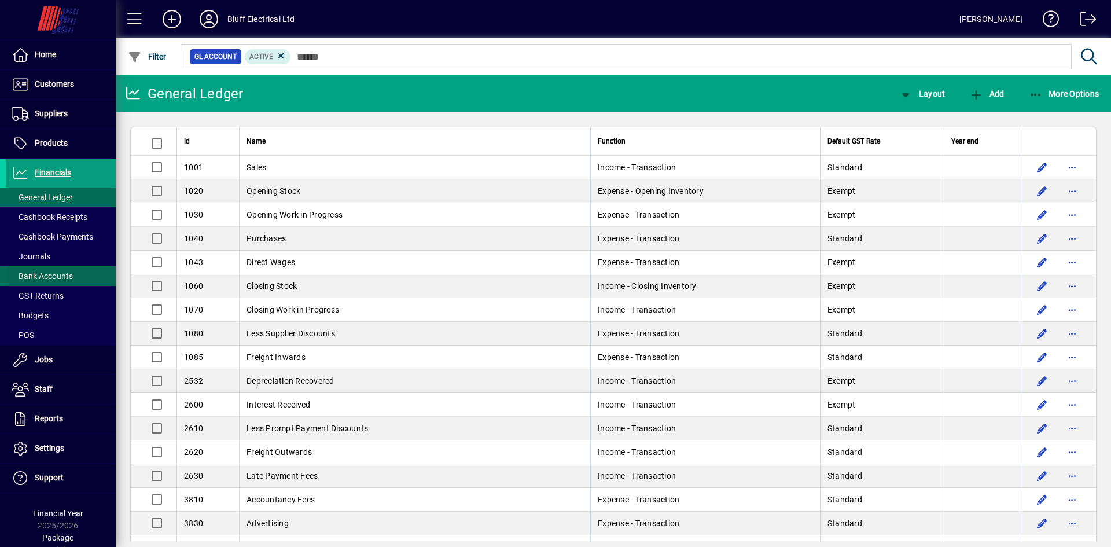
click at [71, 275] on span "Bank Accounts" at bounding box center [42, 275] width 61 height 9
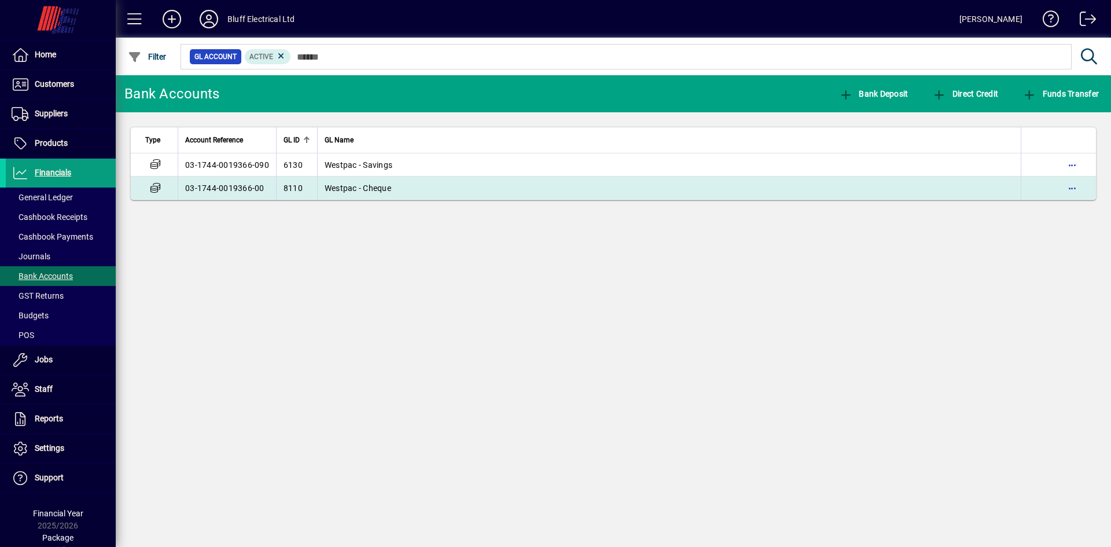
click at [336, 187] on span "Westpac - Cheque" at bounding box center [357, 187] width 67 height 9
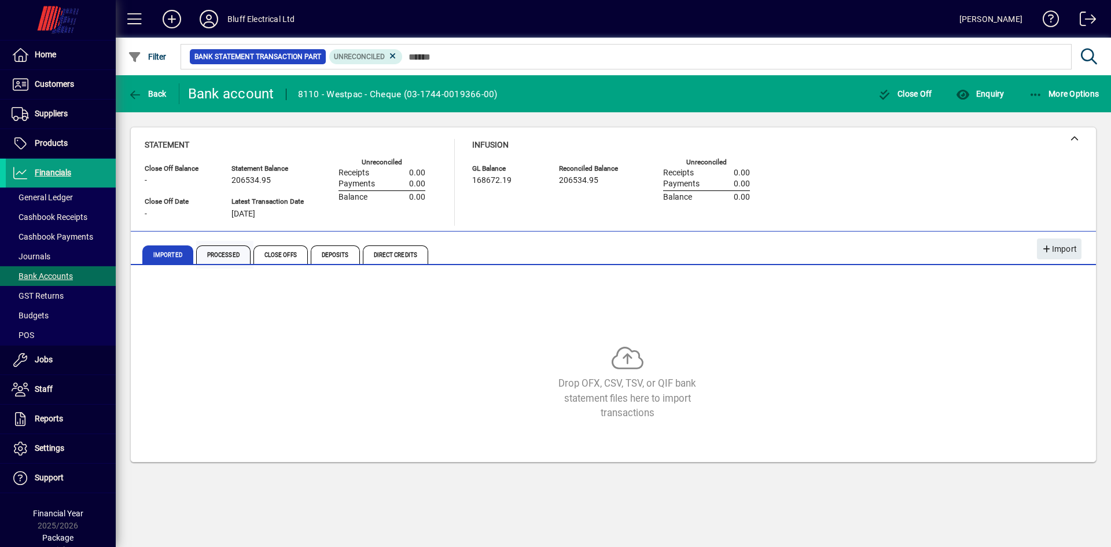
click at [227, 252] on span "Processed" at bounding box center [223, 254] width 54 height 19
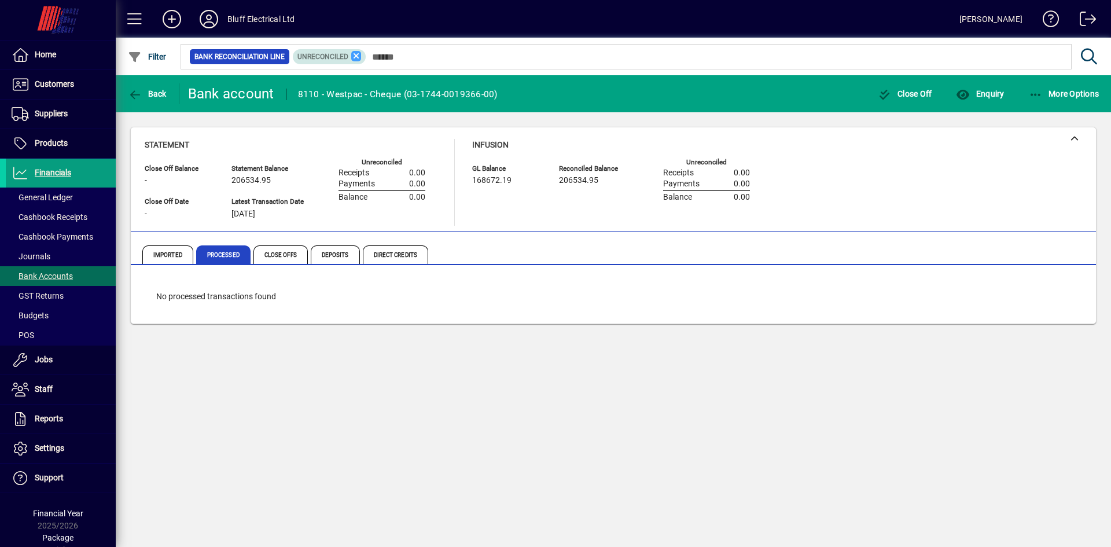
click at [356, 57] on icon at bounding box center [356, 56] width 10 height 10
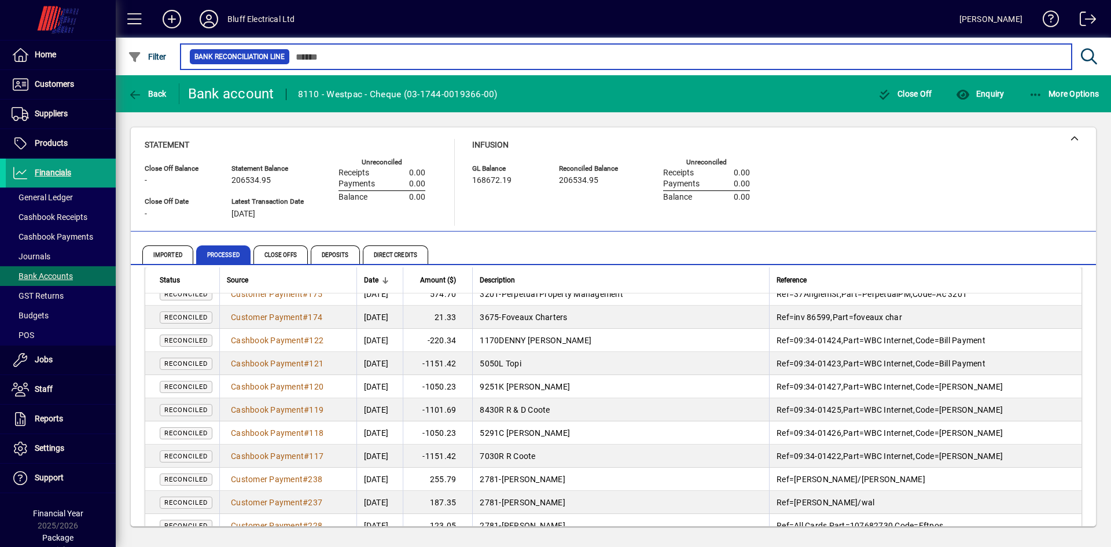
scroll to position [2136, 0]
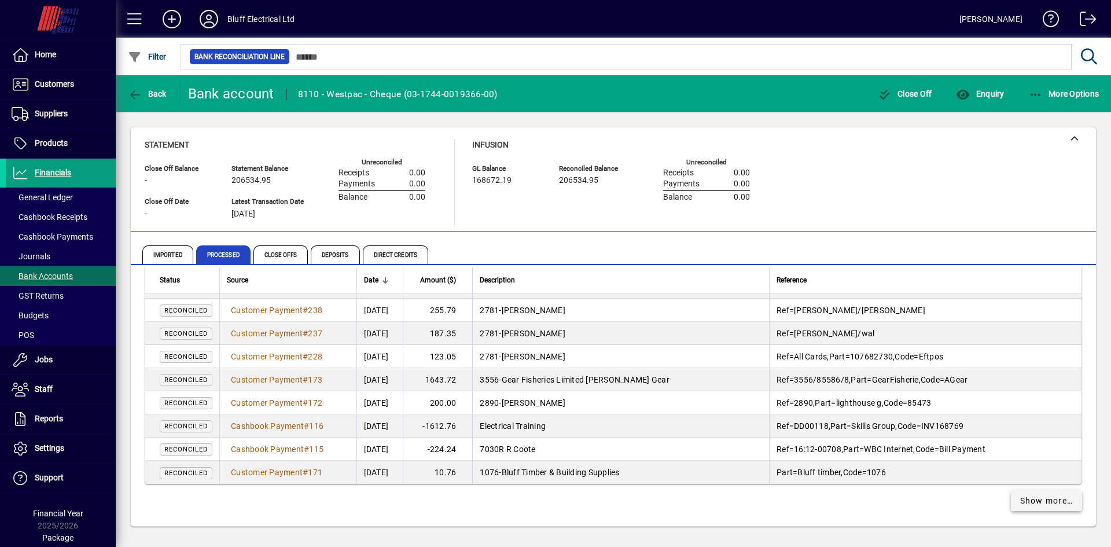
click at [1037, 498] on span "Show more…" at bounding box center [1046, 501] width 53 height 12
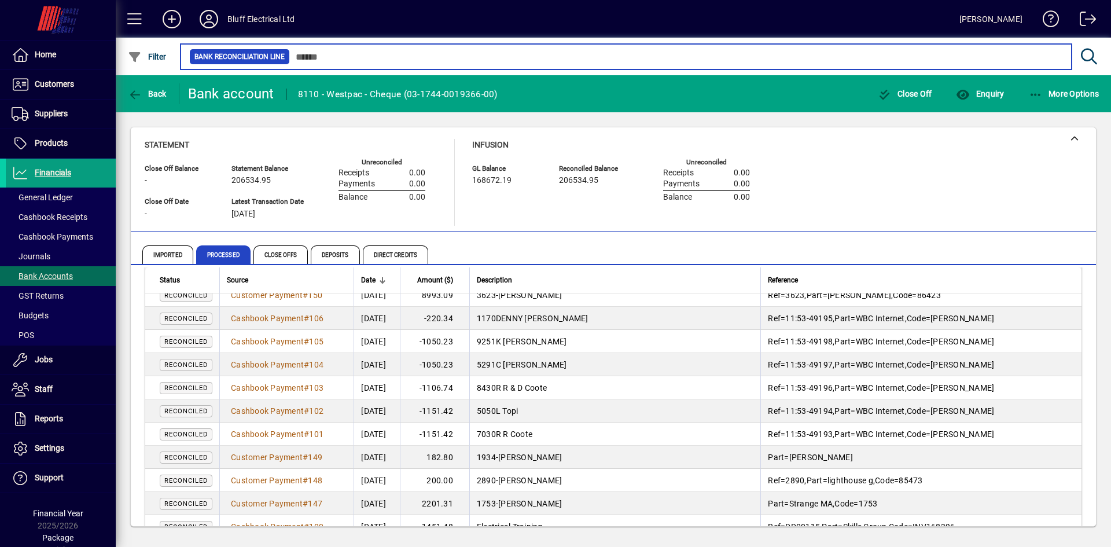
scroll to position [3292, 0]
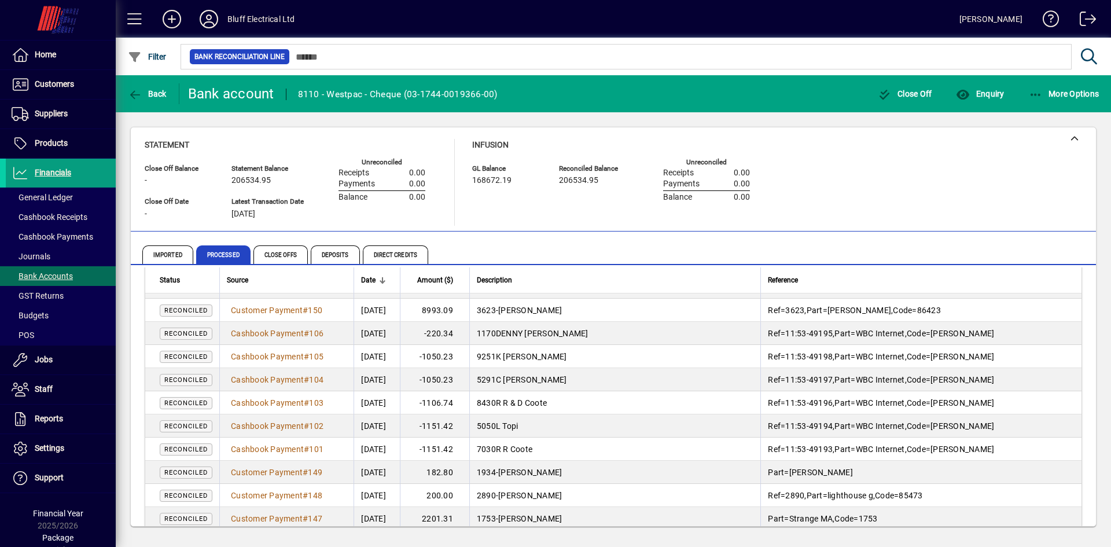
click at [569, 452] on td "7030R R Coote" at bounding box center [615, 448] width 292 height 23
click at [532, 449] on span "7030R R Coote" at bounding box center [505, 448] width 56 height 9
click at [276, 447] on span "Cashbook Payment" at bounding box center [267, 448] width 73 height 9
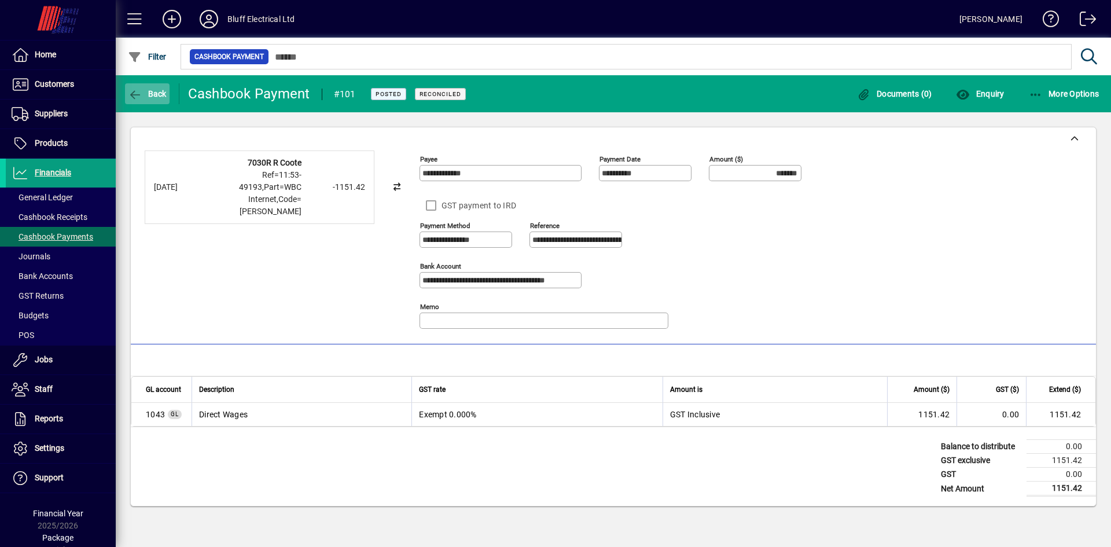
click at [150, 93] on span "Back" at bounding box center [147, 93] width 39 height 9
